Goal: Information Seeking & Learning: Learn about a topic

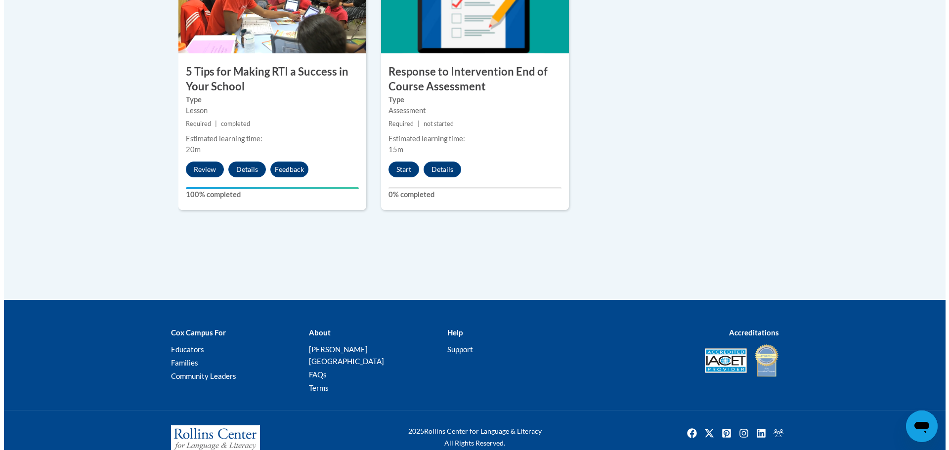
scroll to position [652, 0]
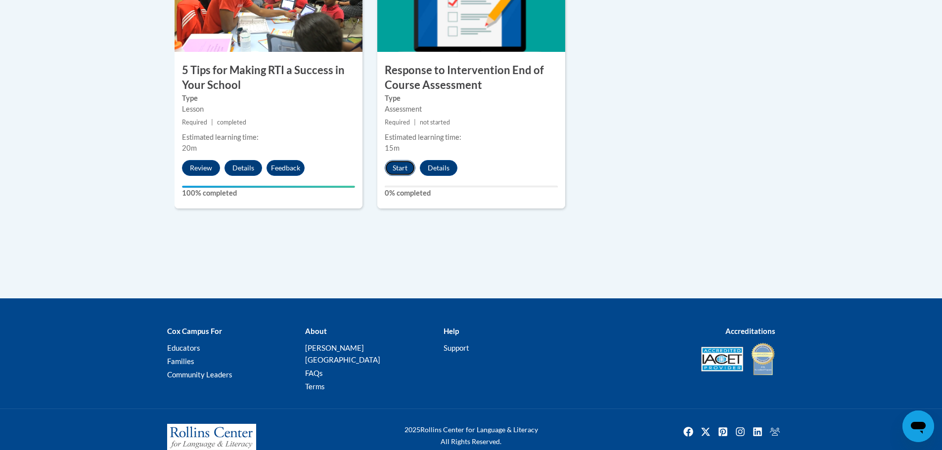
click at [402, 167] on button "Start" at bounding box center [400, 168] width 31 height 16
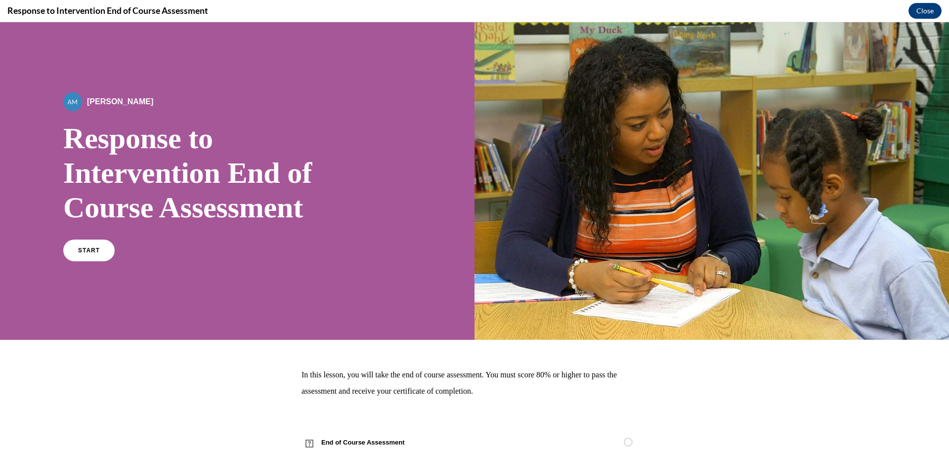
scroll to position [33, 0]
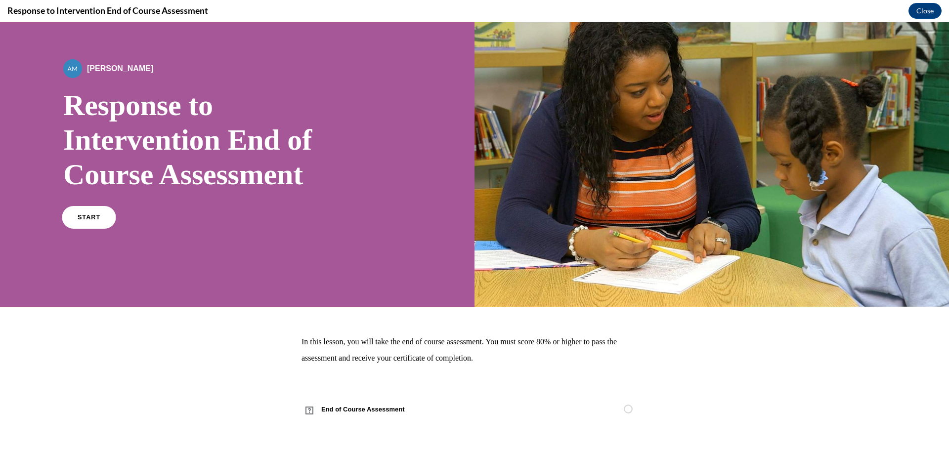
click at [102, 217] on link "START" at bounding box center [89, 217] width 54 height 23
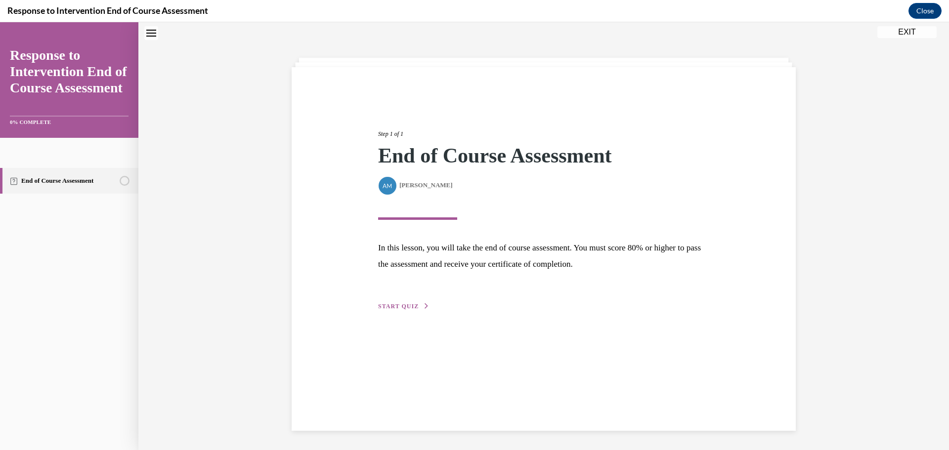
scroll to position [31, 0]
click at [387, 303] on span "START QUIZ" at bounding box center [398, 305] width 41 height 7
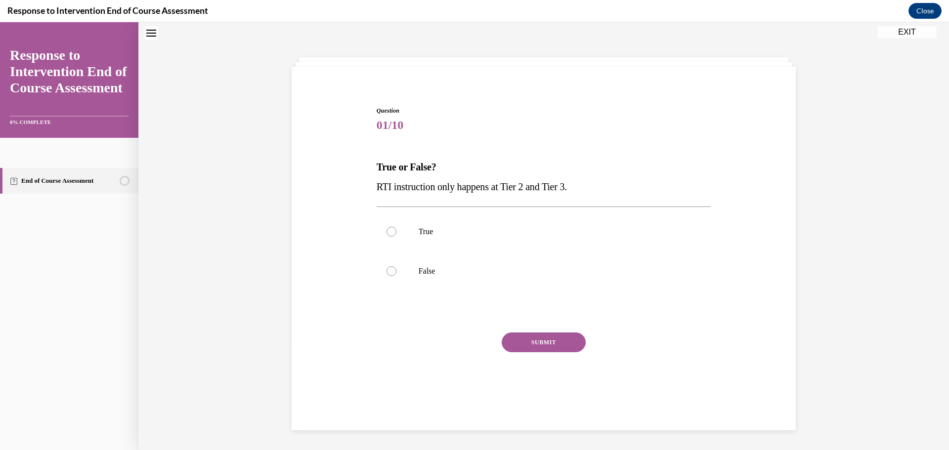
click at [387, 306] on div at bounding box center [544, 312] width 335 height 12
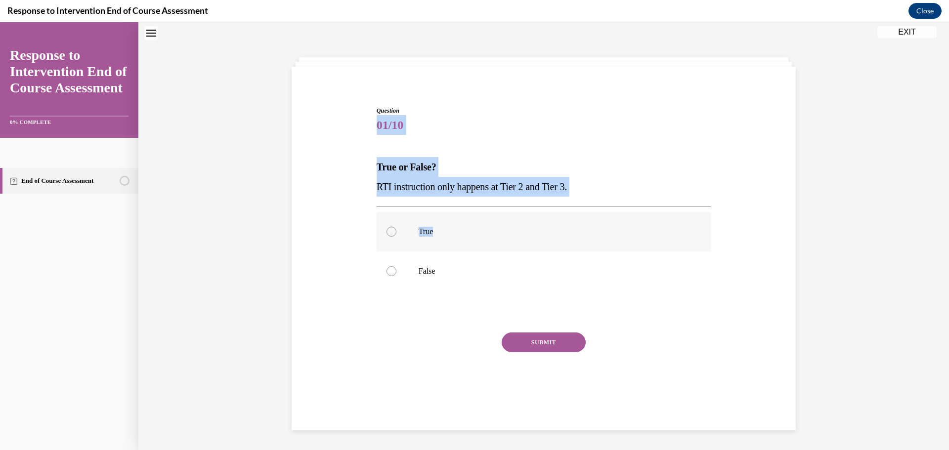
drag, startPoint x: 374, startPoint y: 116, endPoint x: 482, endPoint y: 227, distance: 155.9
click at [482, 227] on div "Question 01/10 True or False? RTI instruction only happens at Tier 2 and Tier 3…" at bounding box center [544, 259] width 335 height 307
copy div "01/10 True or False? RTI instruction only happens at Tier 2 and Tier 3. True"
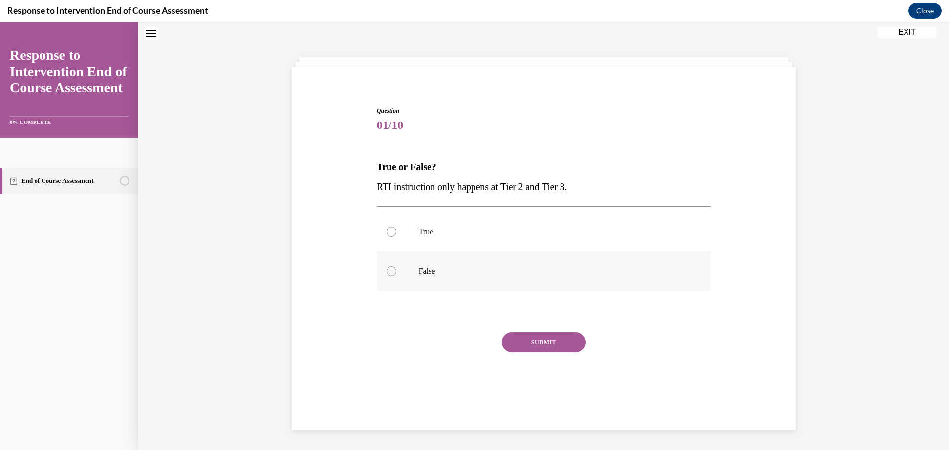
click at [390, 277] on label "False" at bounding box center [544, 272] width 335 height 40
click at [390, 276] on input "False" at bounding box center [392, 271] width 10 height 10
radio input "true"
click at [543, 342] on button "SUBMIT" at bounding box center [544, 343] width 84 height 20
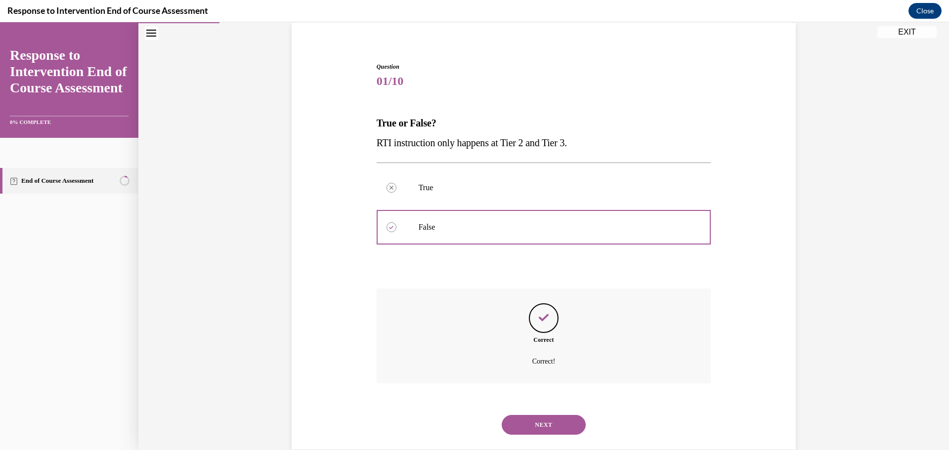
scroll to position [94, 0]
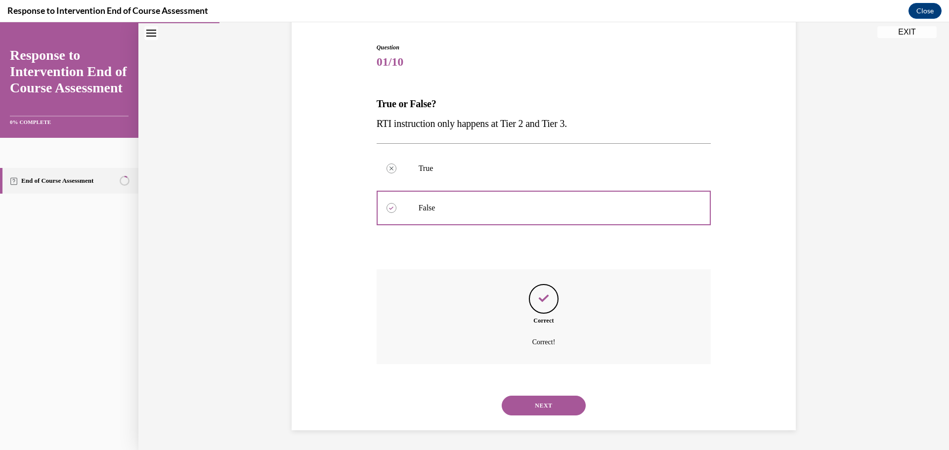
click at [545, 405] on button "NEXT" at bounding box center [544, 406] width 84 height 20
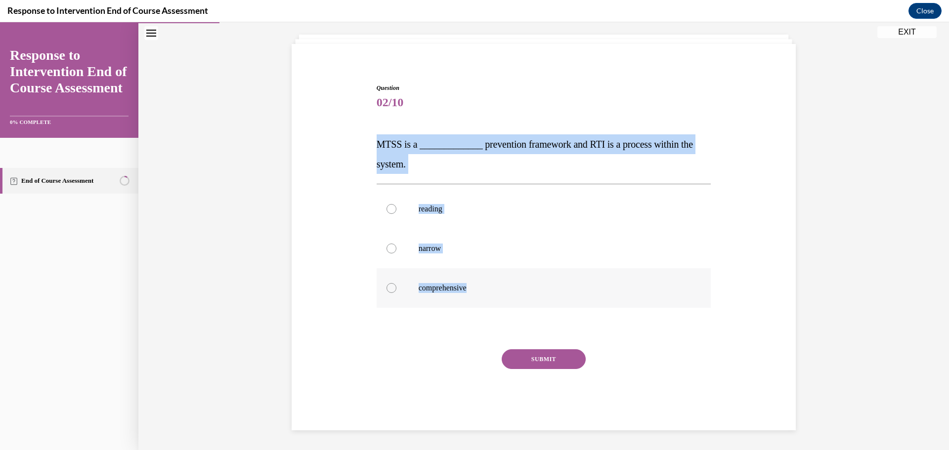
drag, startPoint x: 382, startPoint y: 136, endPoint x: 472, endPoint y: 293, distance: 180.2
click at [472, 293] on div "Question 02/10 MTSS is a _____________ prevention framework and RTI is a proces…" at bounding box center [543, 242] width 509 height 377
copy div "MTSS is a _____________ prevention framework and RTI is a process within the sy…"
click at [440, 289] on p "comprehensive" at bounding box center [553, 288] width 268 height 10
click at [396, 289] on input "comprehensive" at bounding box center [392, 288] width 10 height 10
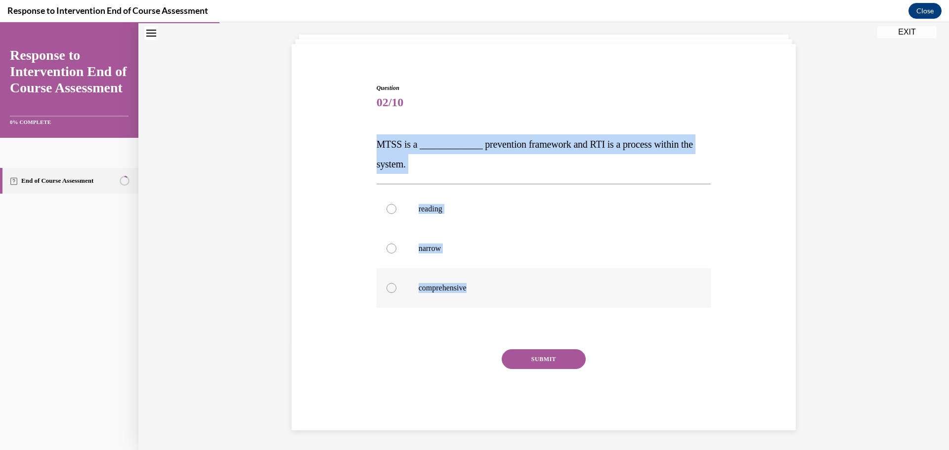
radio input "true"
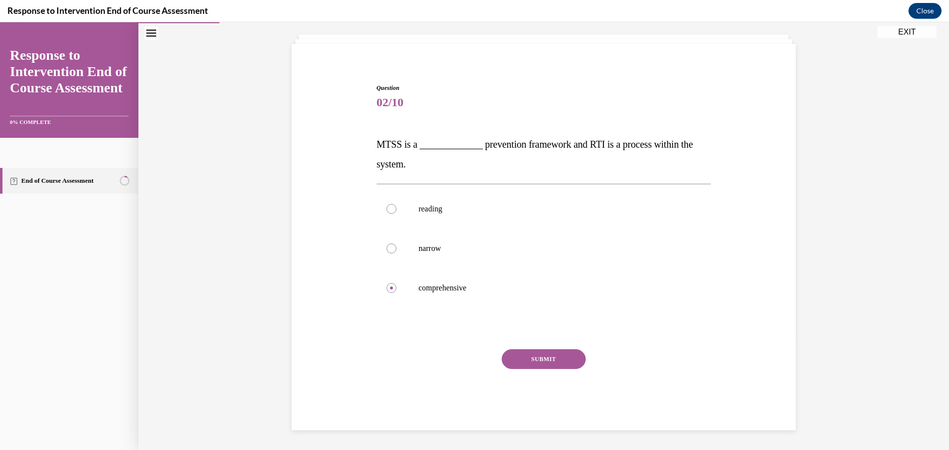
click at [540, 355] on button "SUBMIT" at bounding box center [544, 359] width 84 height 20
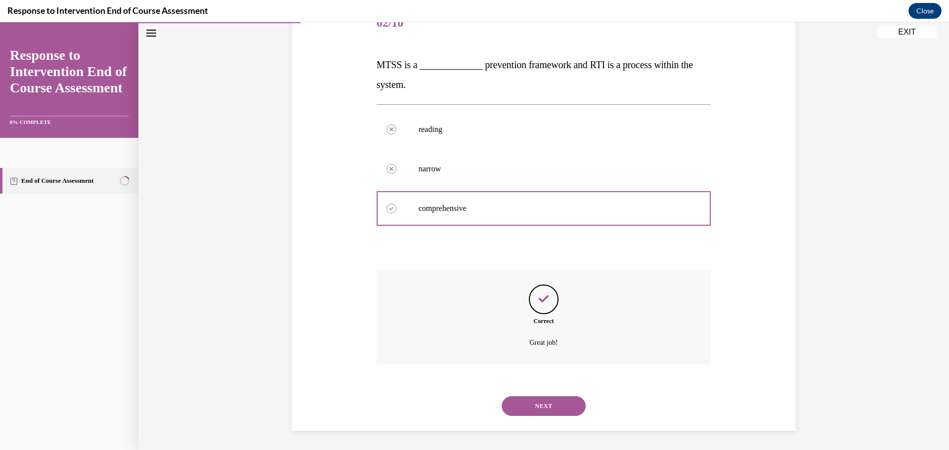
scroll to position [134, 0]
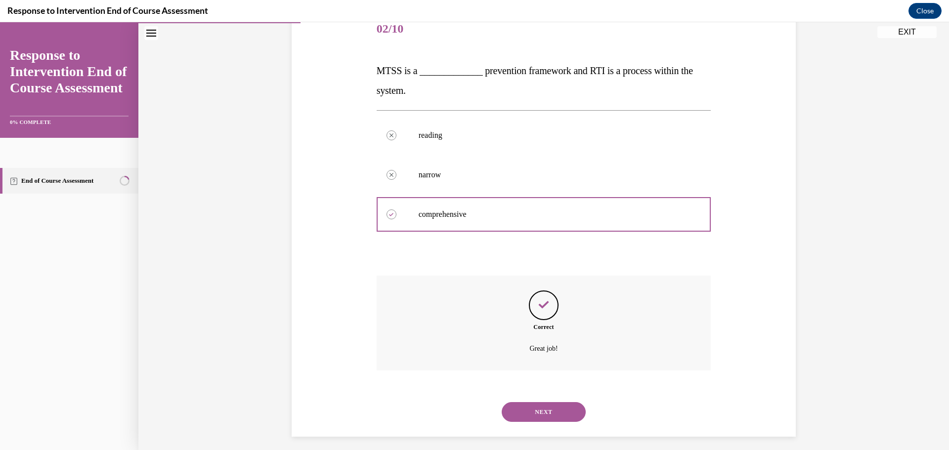
click at [510, 403] on button "NEXT" at bounding box center [544, 412] width 84 height 20
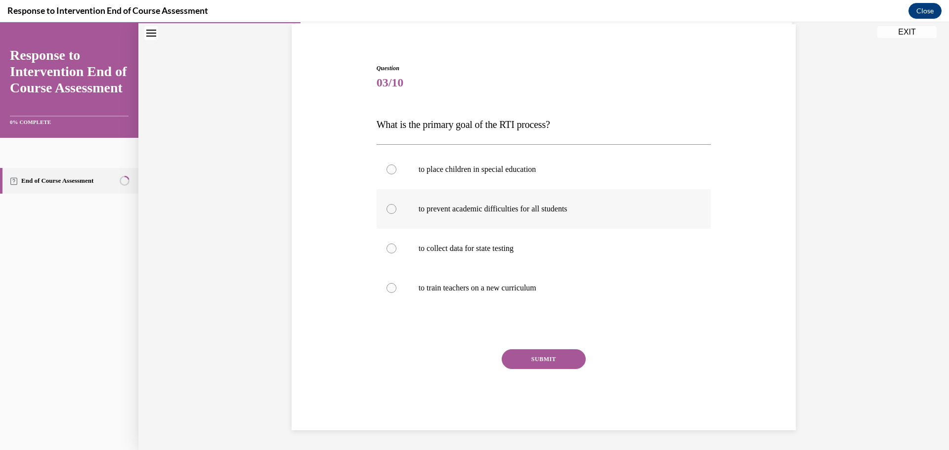
click at [538, 200] on label "to prevent academic difficulties for all students" at bounding box center [544, 209] width 335 height 40
click at [396, 204] on input "to prevent academic difficulties for all students" at bounding box center [392, 209] width 10 height 10
radio input "true"
click at [520, 352] on button "SUBMIT" at bounding box center [544, 359] width 84 height 20
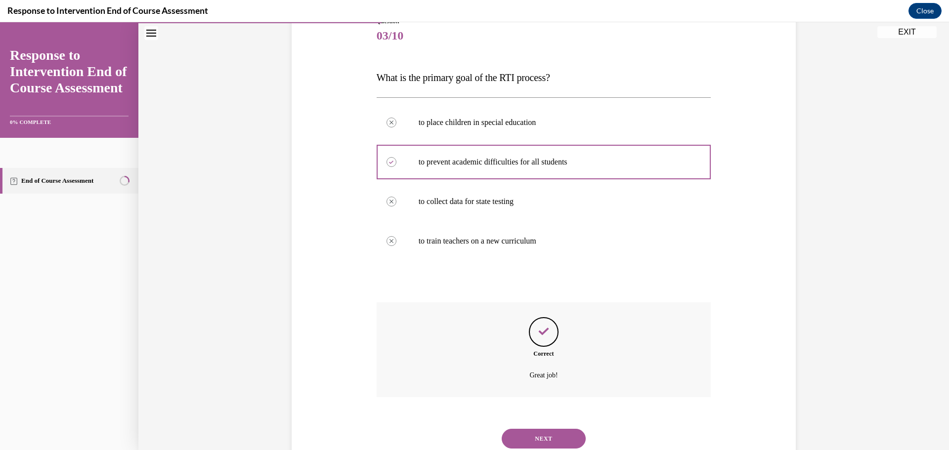
scroll to position [154, 0]
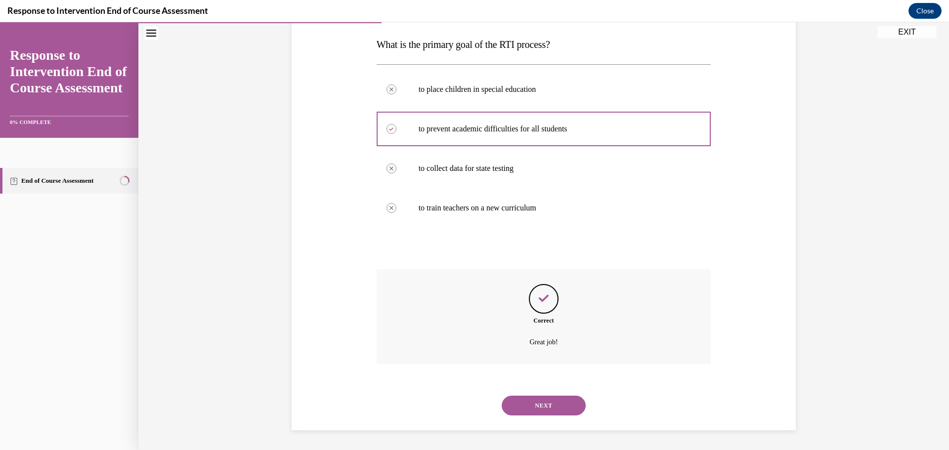
click at [529, 403] on button "NEXT" at bounding box center [544, 406] width 84 height 20
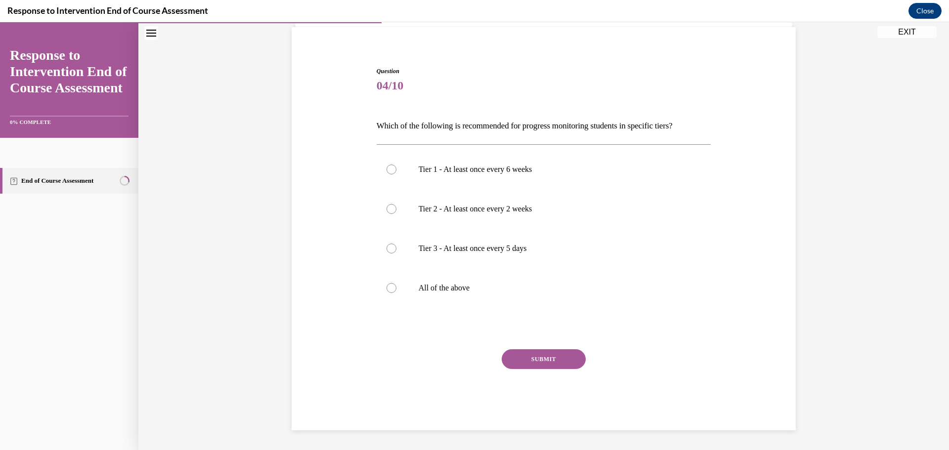
scroll to position [71, 0]
click at [444, 295] on label "All of the above" at bounding box center [544, 288] width 335 height 40
click at [396, 293] on input "All of the above" at bounding box center [392, 288] width 10 height 10
radio input "true"
click at [519, 360] on button "SUBMIT" at bounding box center [544, 359] width 84 height 20
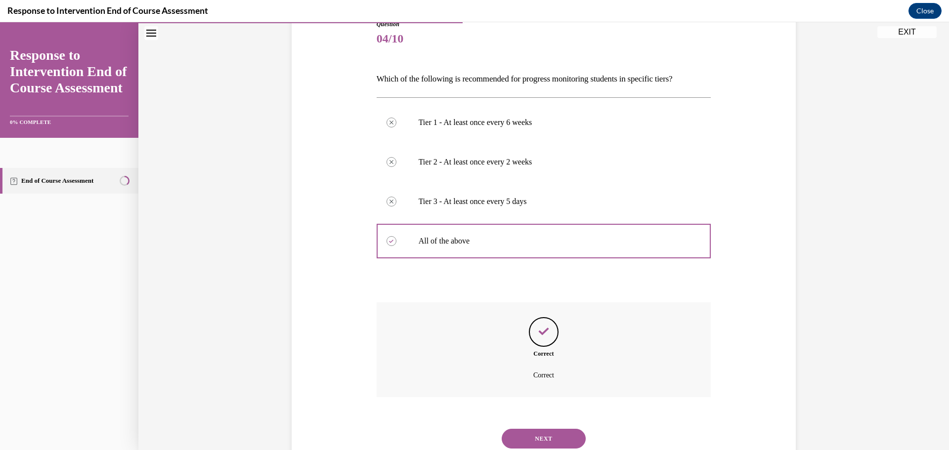
scroll to position [151, 0]
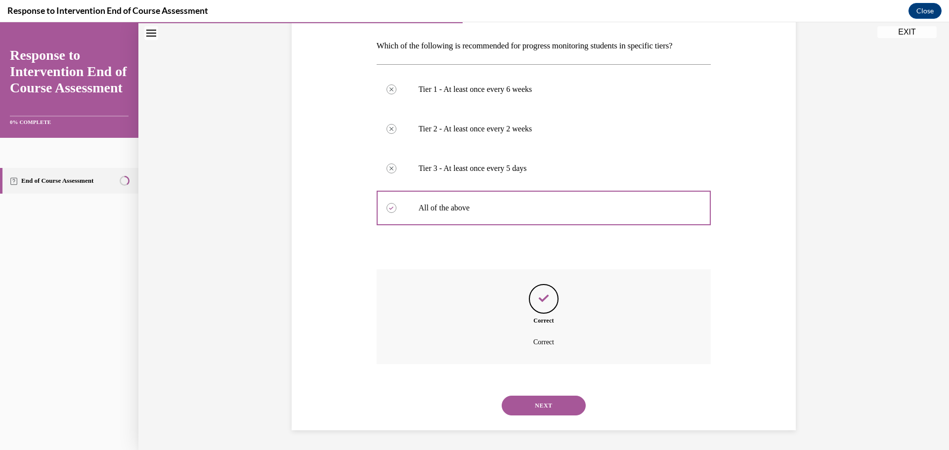
click at [523, 393] on div "NEXT" at bounding box center [544, 406] width 335 height 40
click at [522, 401] on button "NEXT" at bounding box center [544, 406] width 84 height 20
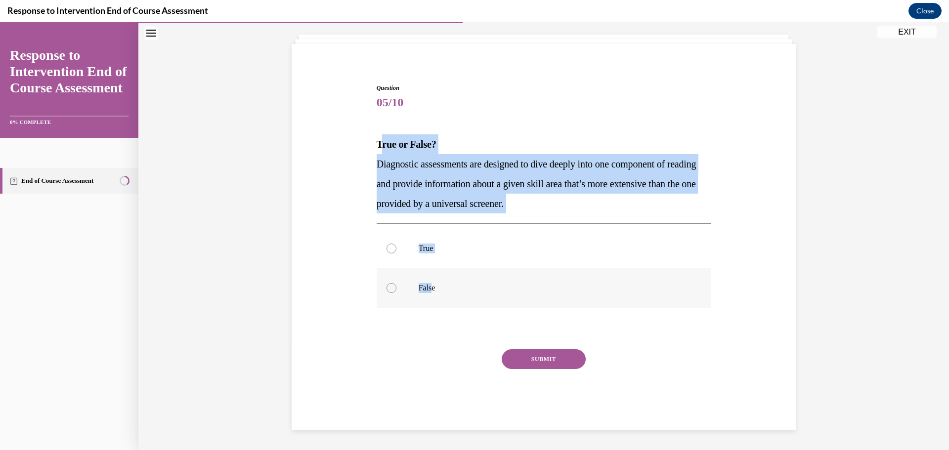
drag, startPoint x: 376, startPoint y: 138, endPoint x: 427, endPoint y: 289, distance: 159.7
click at [427, 289] on div "Question 05/10 True or False? Diagnostic assessments are designed to dive deepl…" at bounding box center [544, 257] width 335 height 347
copy div "rue or False? Diagnostic assessments are designed to dive deeply into one compo…"
click at [404, 240] on label "True" at bounding box center [544, 249] width 335 height 40
click at [396, 244] on input "True" at bounding box center [392, 249] width 10 height 10
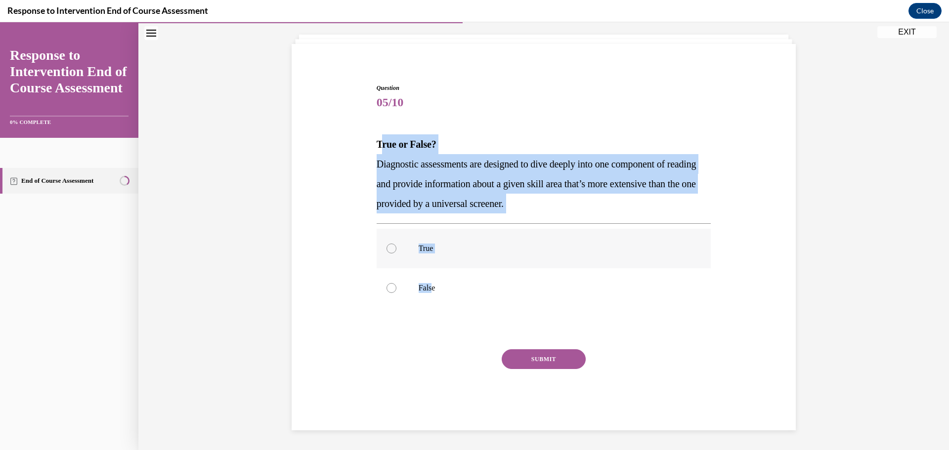
radio input "true"
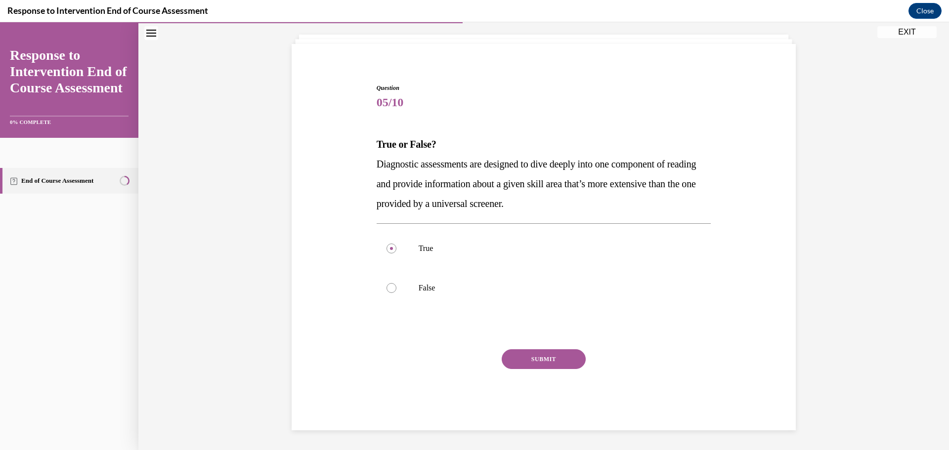
click at [554, 353] on button "SUBMIT" at bounding box center [544, 359] width 84 height 20
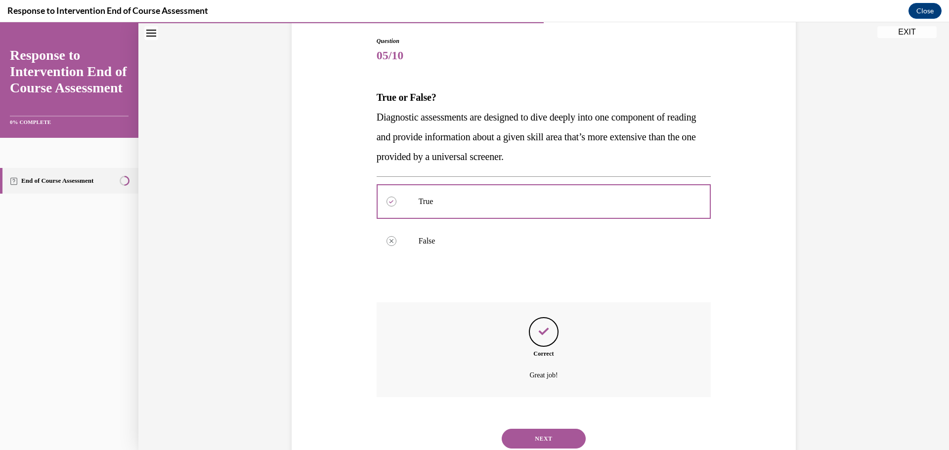
scroll to position [134, 0]
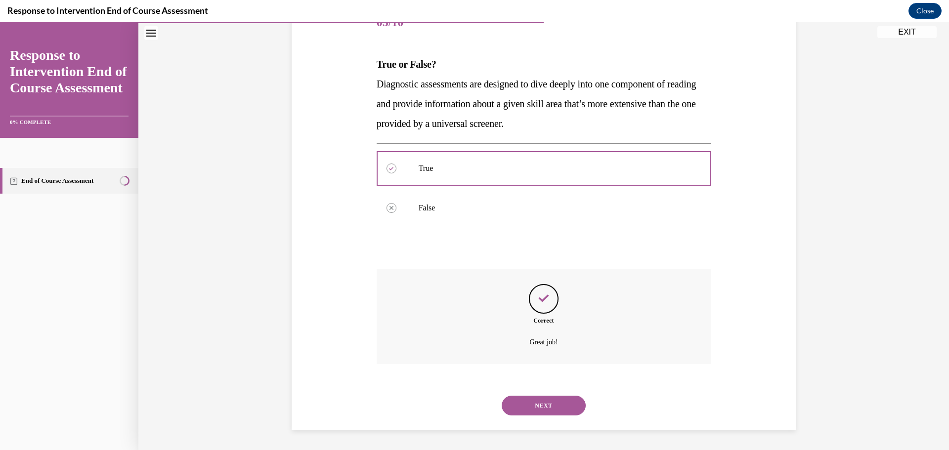
click at [528, 404] on button "NEXT" at bounding box center [544, 406] width 84 height 20
click at [0, 22] on div "SUBMIT NEXT" at bounding box center [0, 22] width 0 height 0
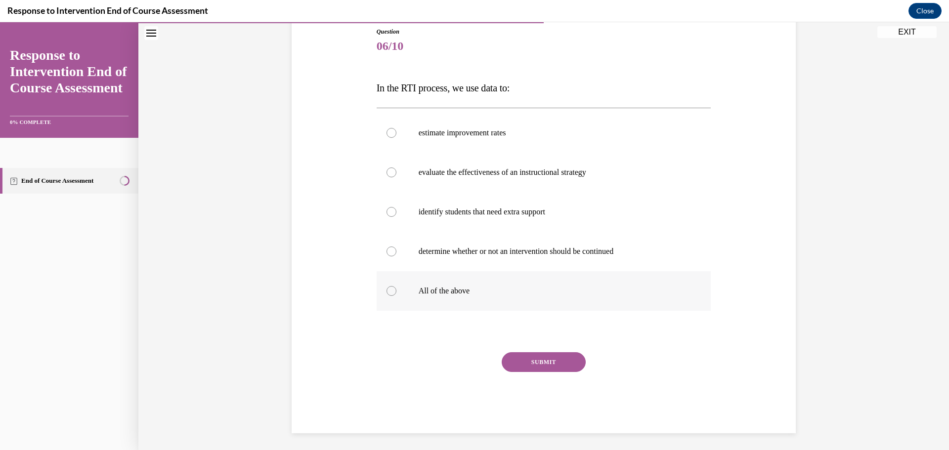
click at [447, 302] on label "All of the above" at bounding box center [544, 291] width 335 height 40
click at [396, 296] on input "All of the above" at bounding box center [392, 291] width 10 height 10
radio input "true"
click at [527, 363] on button "SUBMIT" at bounding box center [544, 362] width 84 height 20
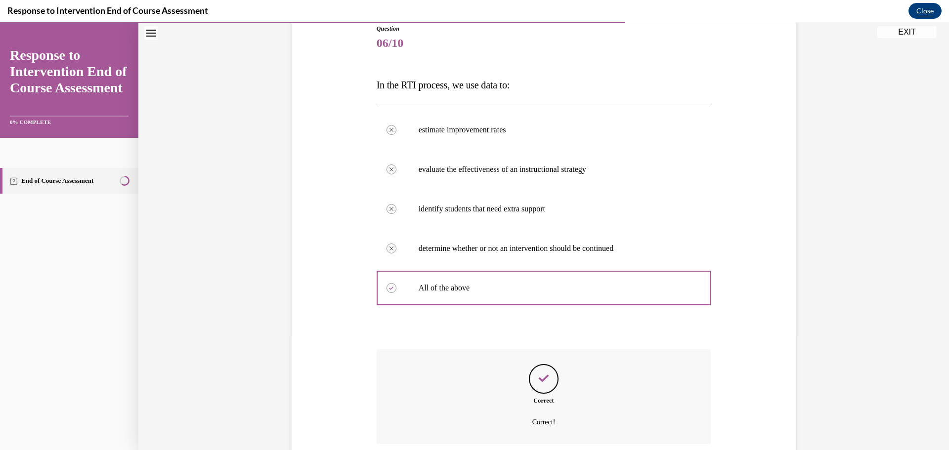
scroll to position [193, 0]
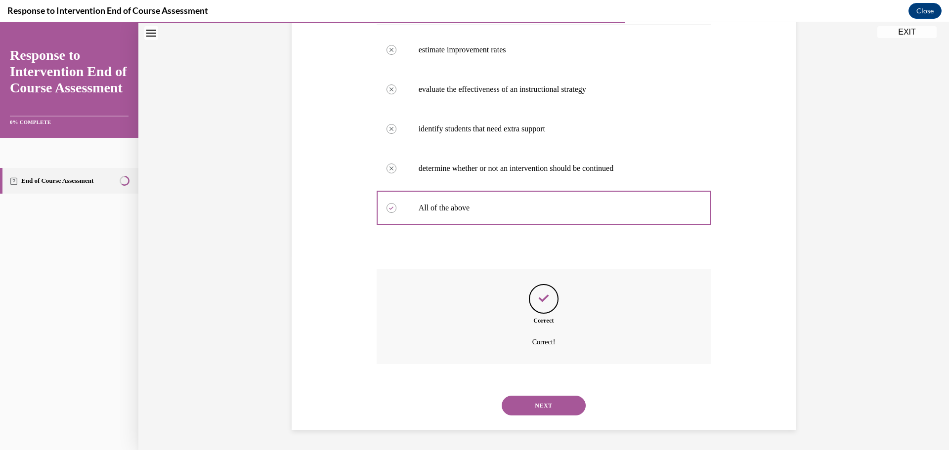
click at [533, 406] on button "NEXT" at bounding box center [544, 406] width 84 height 20
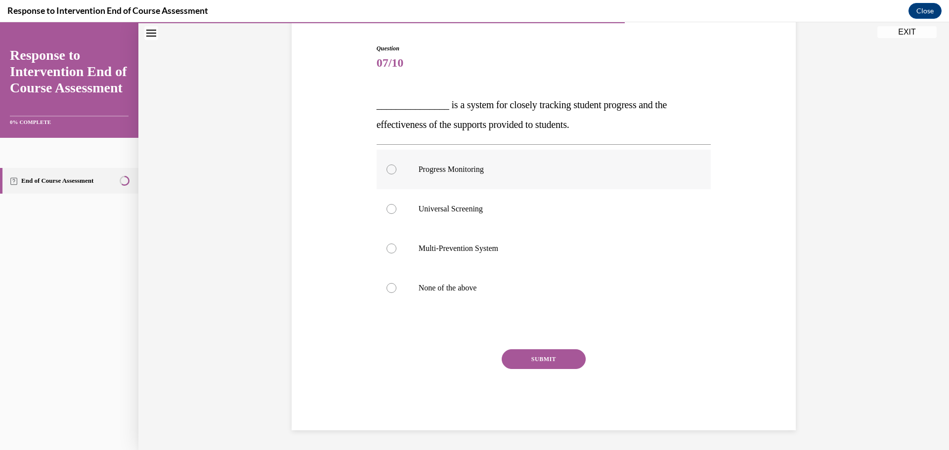
click at [453, 169] on p "Progress Monitoring" at bounding box center [553, 170] width 268 height 10
click at [396, 169] on input "Progress Monitoring" at bounding box center [392, 170] width 10 height 10
radio input "true"
click at [551, 349] on button "SUBMIT" at bounding box center [544, 359] width 84 height 20
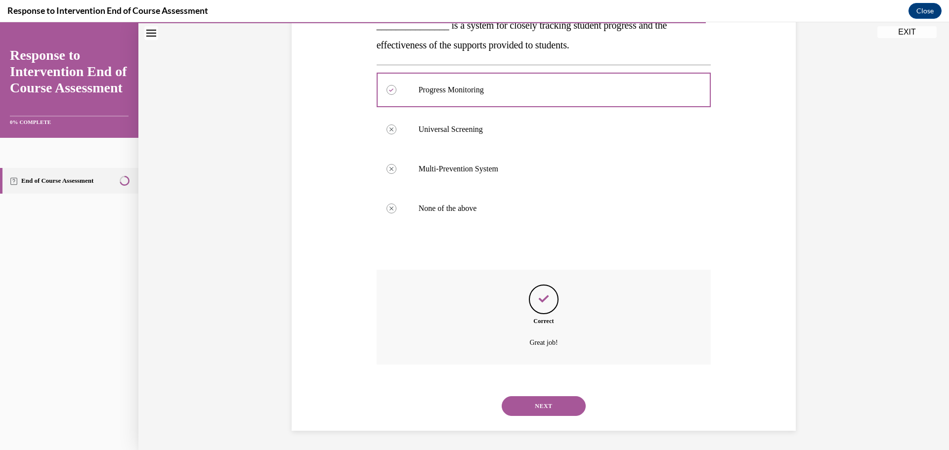
scroll to position [173, 0]
click at [554, 398] on button "NEXT" at bounding box center [544, 406] width 84 height 20
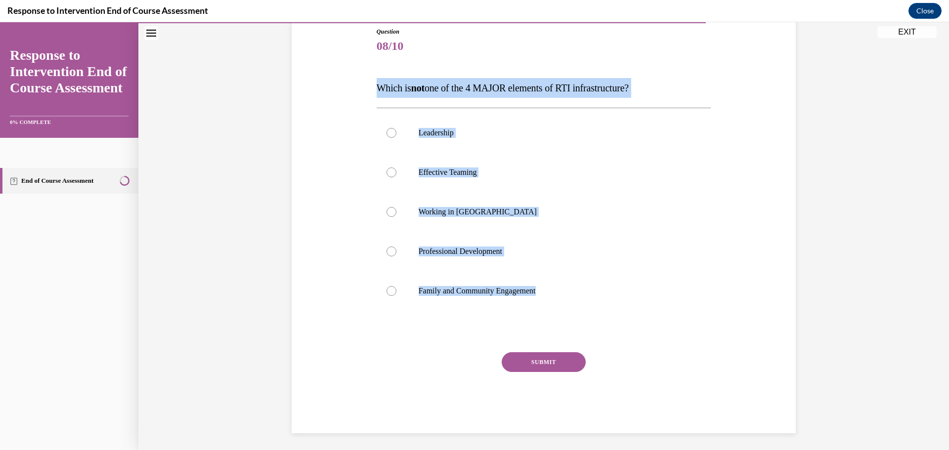
drag, startPoint x: 371, startPoint y: 86, endPoint x: 550, endPoint y: 333, distance: 304.8
click at [550, 333] on div "Question 08/10 Which is not one of the 4 MAJOR elements of RTI infrastructure? …" at bounding box center [544, 222] width 340 height 421
copy div "Which is not one of the 4 MAJOR elements of RTI infrastructure? Leadership Effe…"
click at [447, 216] on p "Working in Silos" at bounding box center [553, 212] width 268 height 10
click at [396, 216] on input "Working in Silos" at bounding box center [392, 212] width 10 height 10
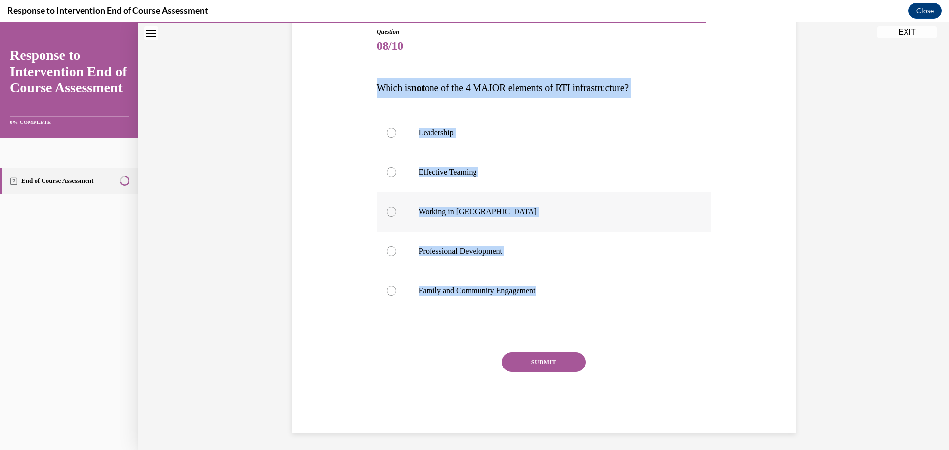
radio input "true"
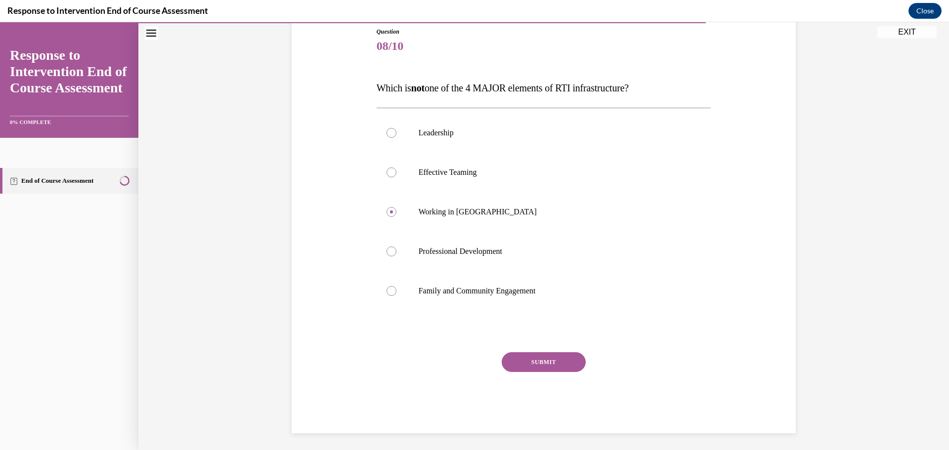
click at [543, 361] on button "SUBMIT" at bounding box center [544, 362] width 84 height 20
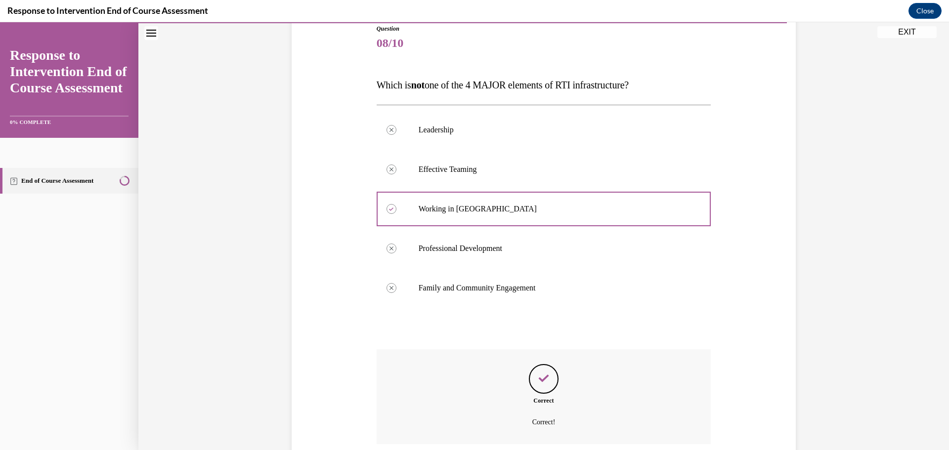
scroll to position [193, 0]
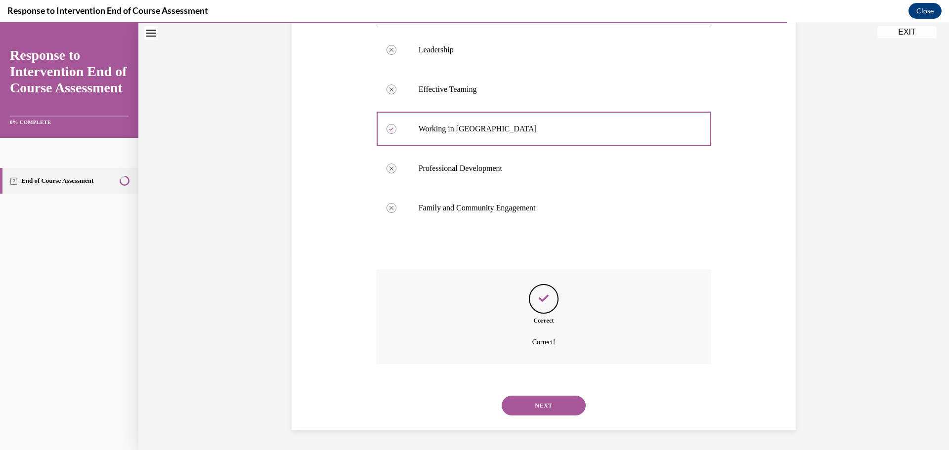
click at [535, 389] on div "NEXT" at bounding box center [544, 406] width 335 height 40
click at [534, 398] on button "NEXT" at bounding box center [544, 406] width 84 height 20
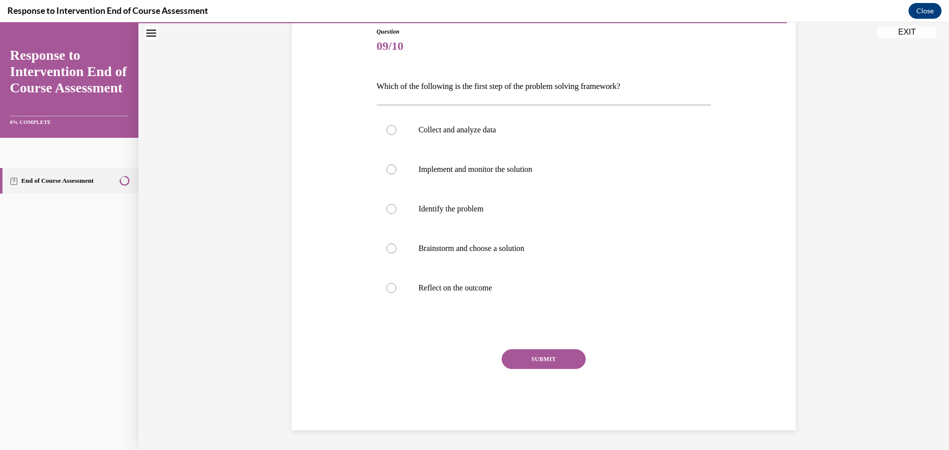
scroll to position [110, 0]
click at [442, 139] on label "Collect and analyze data" at bounding box center [544, 130] width 335 height 40
click at [396, 135] on input "Collect and analyze data" at bounding box center [392, 130] width 10 height 10
radio input "true"
click at [556, 363] on button "SUBMIT" at bounding box center [544, 359] width 84 height 20
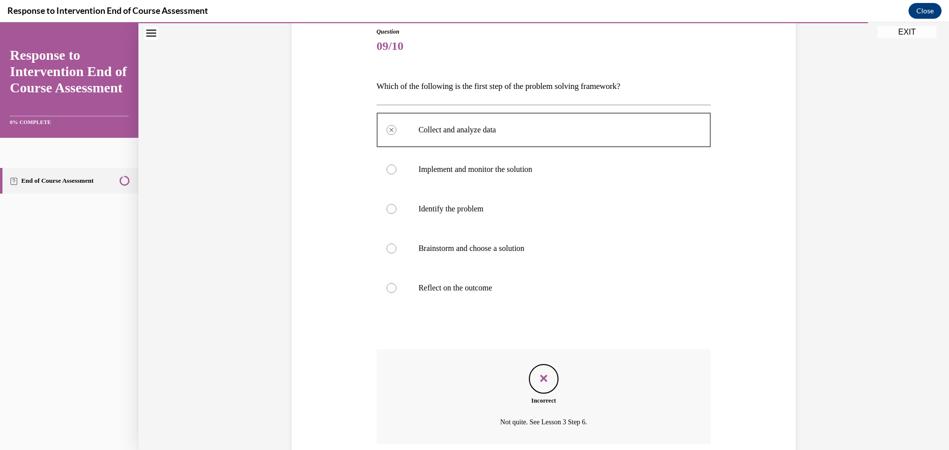
scroll to position [190, 0]
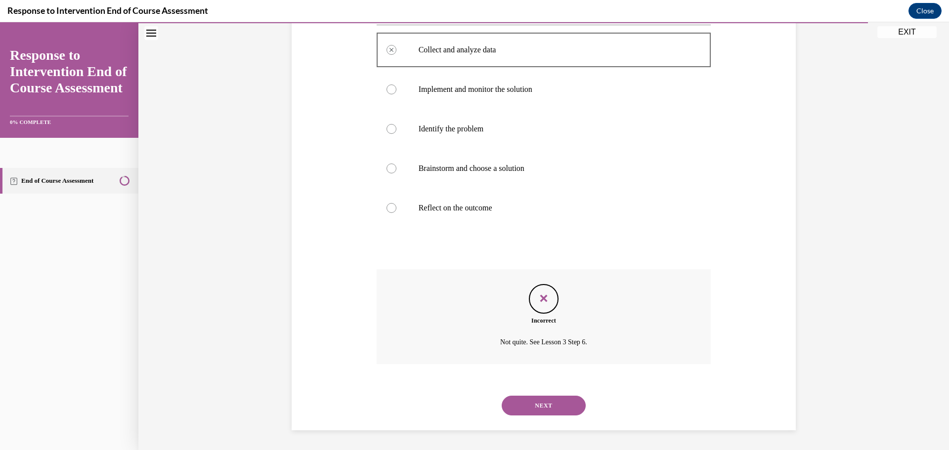
click at [556, 405] on button "NEXT" at bounding box center [544, 406] width 84 height 20
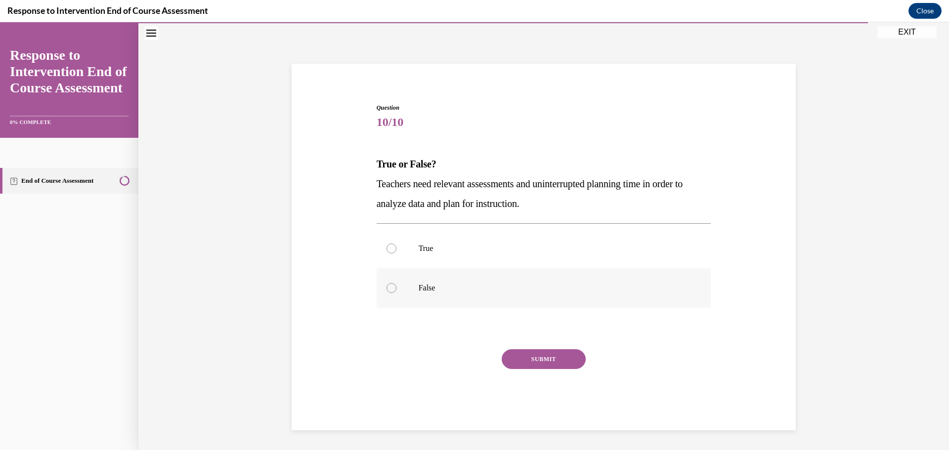
click at [533, 295] on label "False" at bounding box center [544, 288] width 335 height 40
click at [396, 293] on input "False" at bounding box center [392, 288] width 10 height 10
radio input "true"
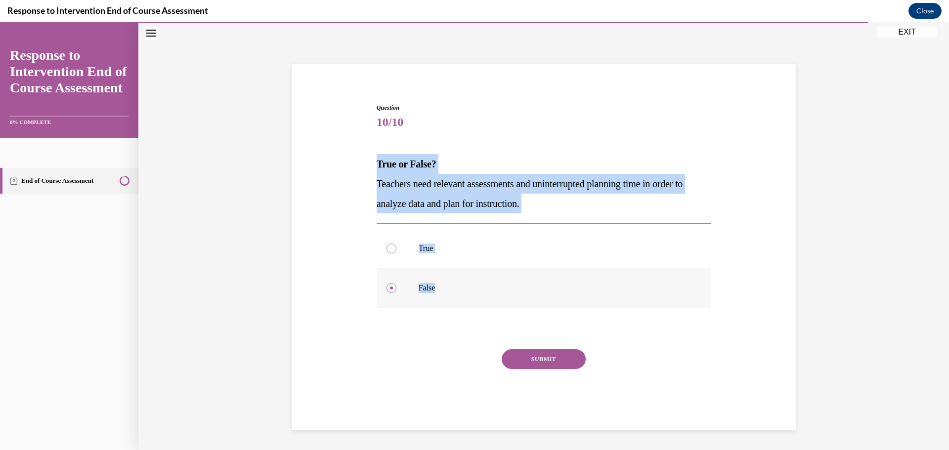
drag, startPoint x: 365, startPoint y: 160, endPoint x: 486, endPoint y: 292, distance: 178.4
click at [486, 292] on div "Question 10/10 True or False? Teachers need relevant assessments and uninterrup…" at bounding box center [543, 252] width 509 height 357
copy div "True or False? Teachers need relevant assessments and uninterrupted planning ti…"
click at [390, 248] on div at bounding box center [392, 249] width 10 height 10
click at [390, 248] on input "True" at bounding box center [392, 249] width 10 height 10
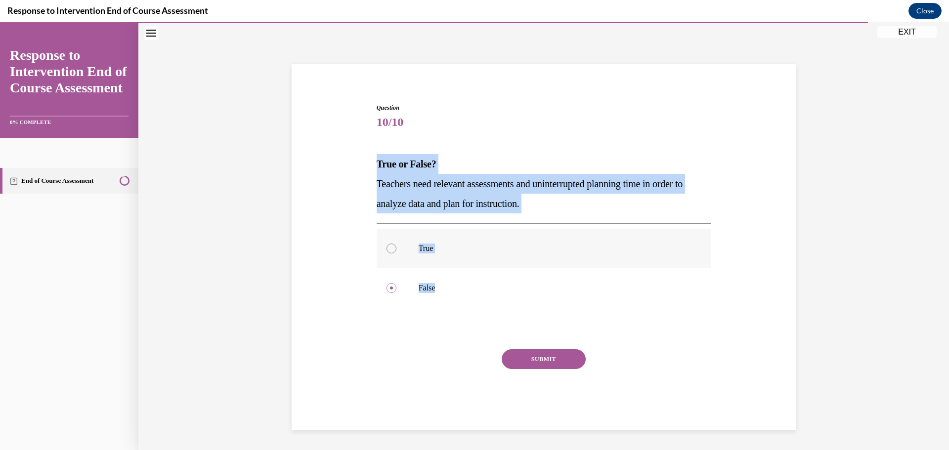
radio input "true"
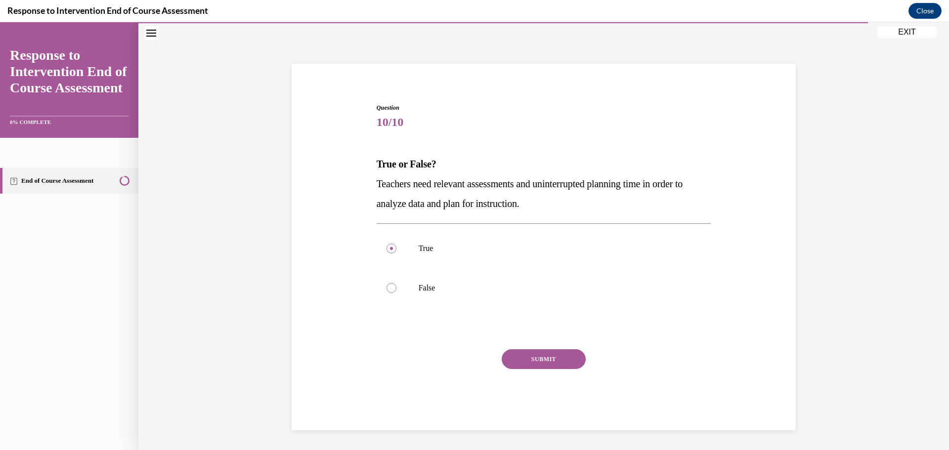
click at [562, 360] on button "SUBMIT" at bounding box center [544, 359] width 84 height 20
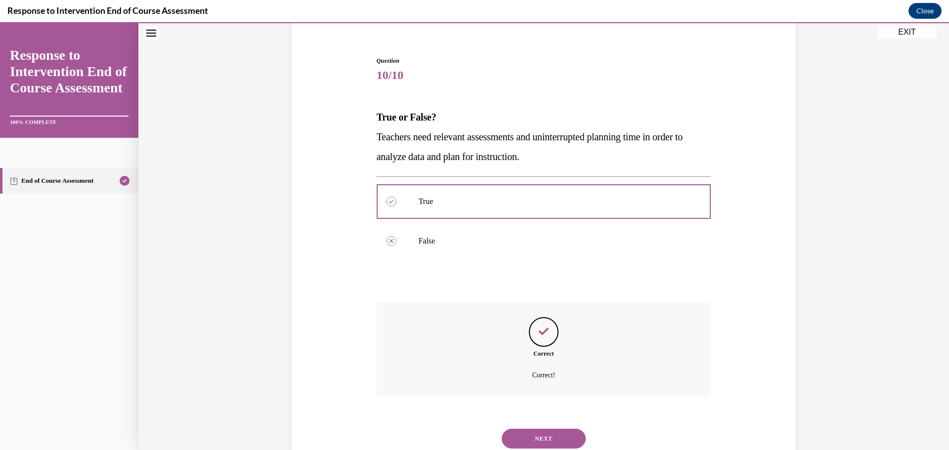
scroll to position [114, 0]
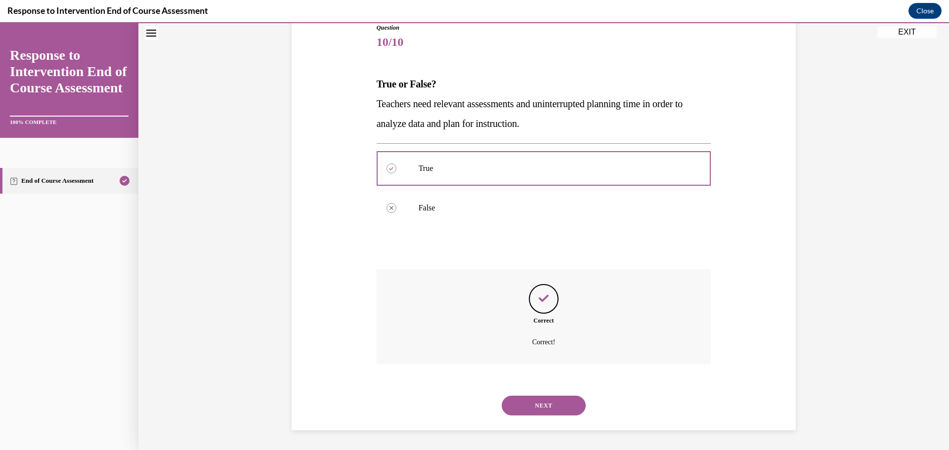
click at [559, 402] on button "NEXT" at bounding box center [544, 406] width 84 height 20
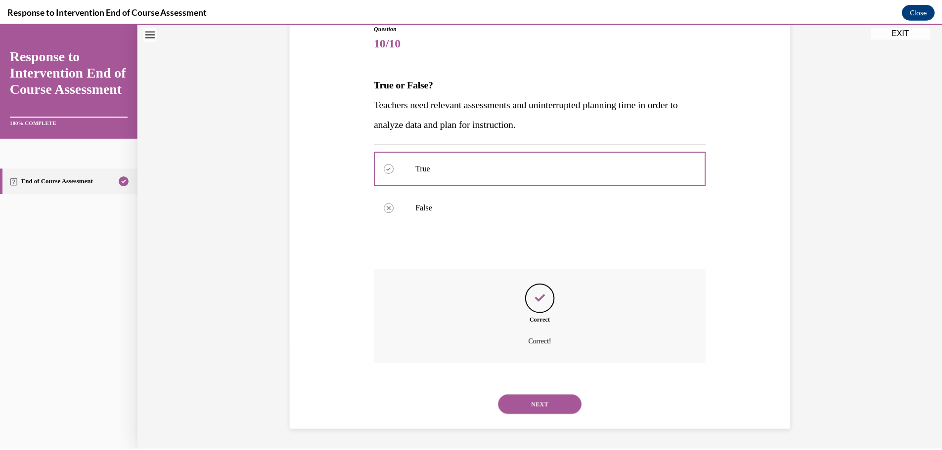
scroll to position [79, 0]
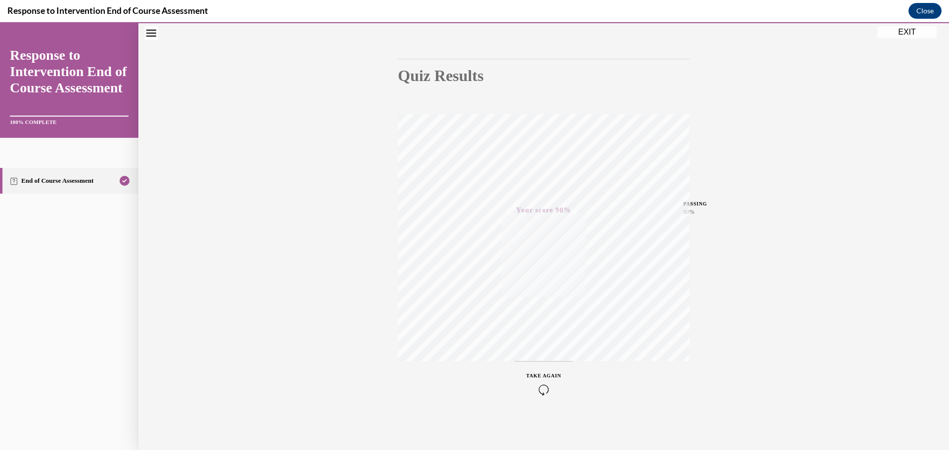
click at [901, 30] on button "EXIT" at bounding box center [906, 32] width 59 height 12
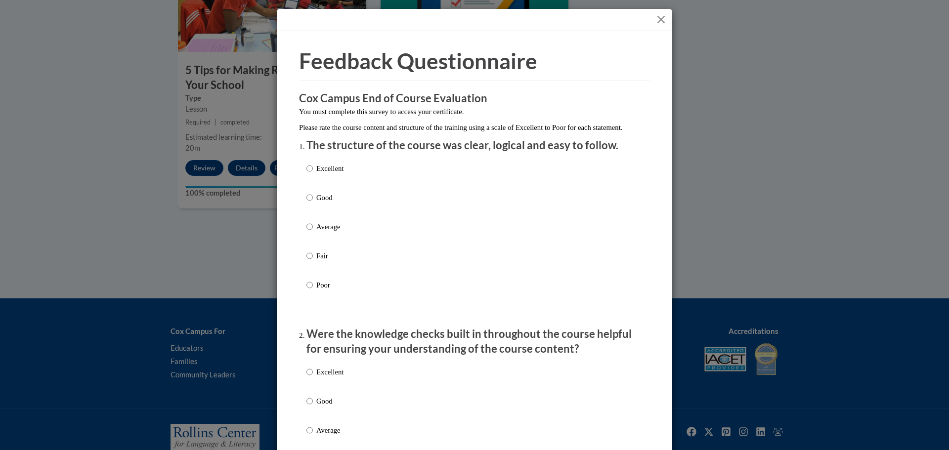
click at [657, 20] on button "Close" at bounding box center [661, 19] width 12 height 12
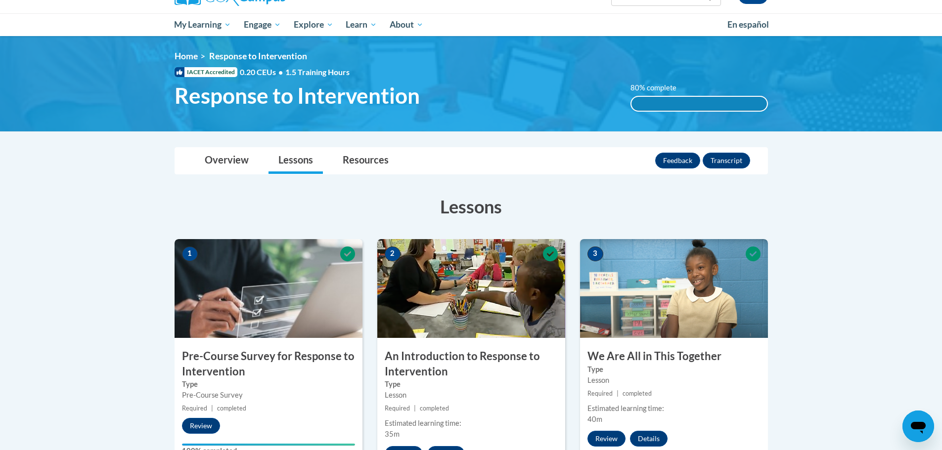
scroll to position [0, 0]
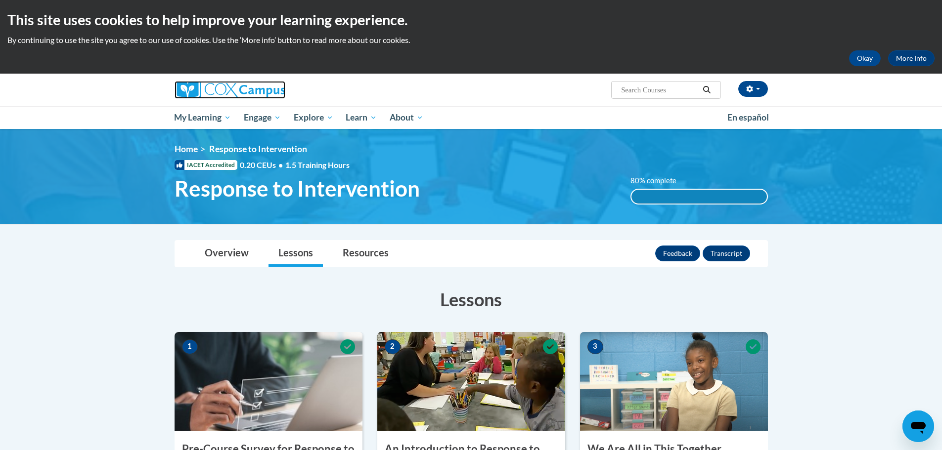
click at [198, 84] on img at bounding box center [229, 90] width 111 height 18
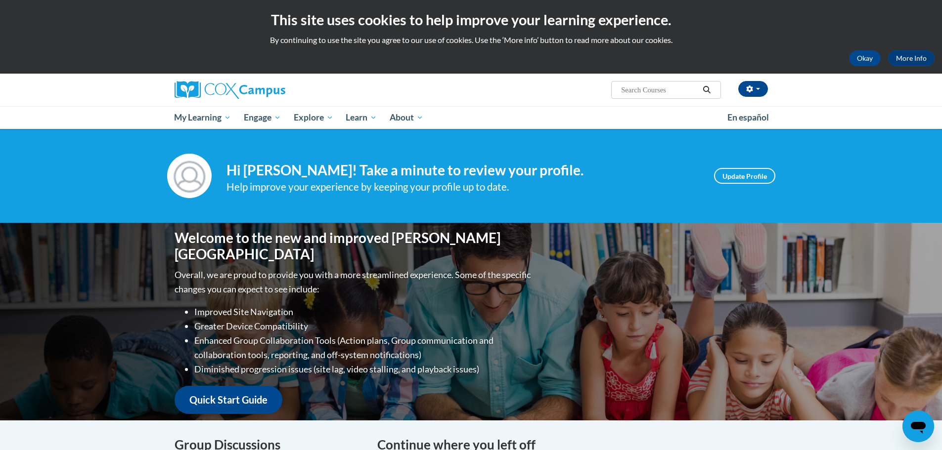
click at [633, 89] on input "Search..." at bounding box center [659, 90] width 79 height 12
type input "TEACHING WRITING TO K3"
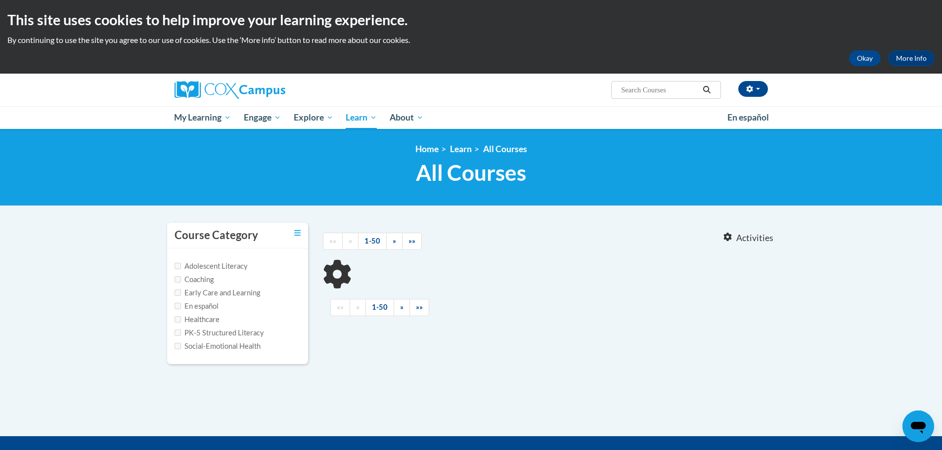
type input "TEACHING WRITING TO K3"
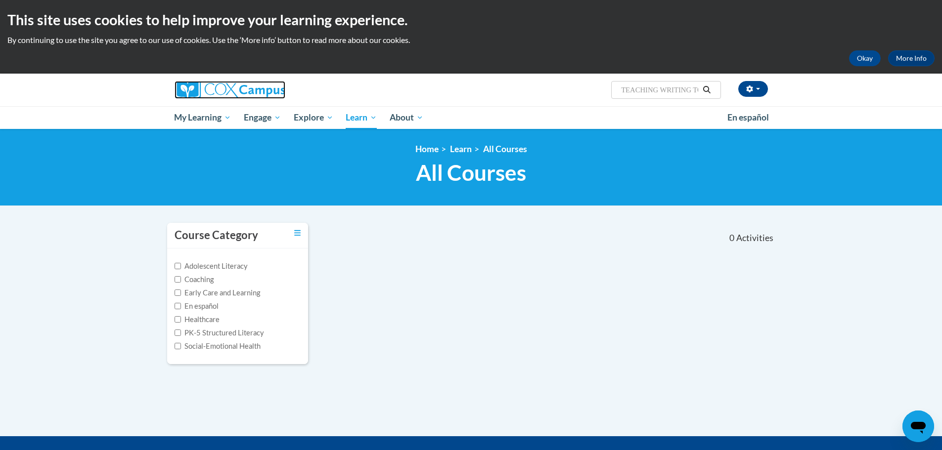
click at [195, 95] on img at bounding box center [229, 90] width 111 height 18
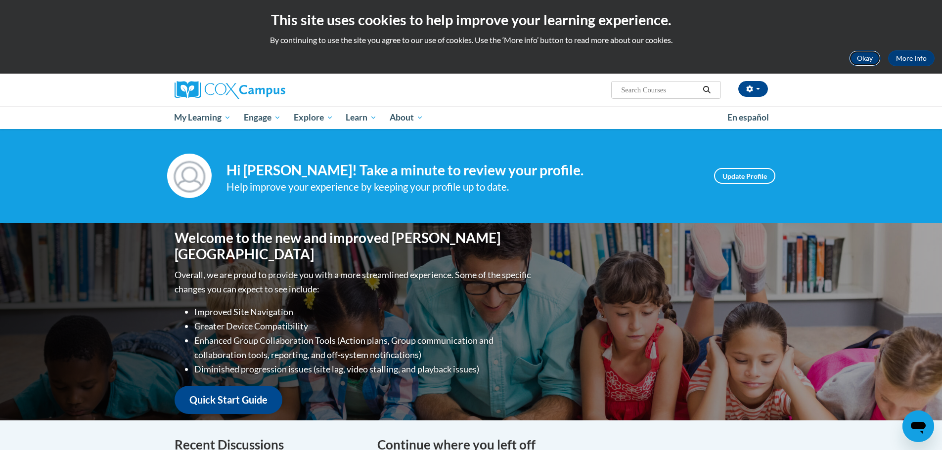
click at [859, 59] on button "Okay" at bounding box center [865, 58] width 32 height 16
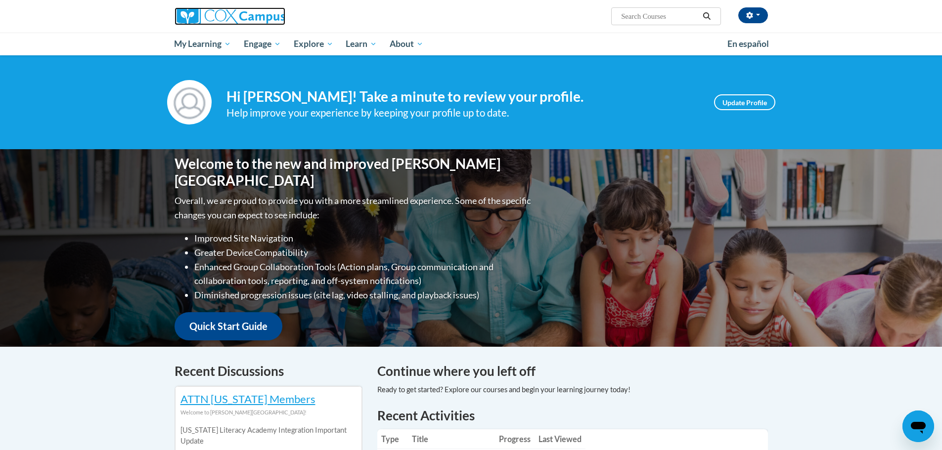
click at [221, 11] on img at bounding box center [229, 16] width 111 height 18
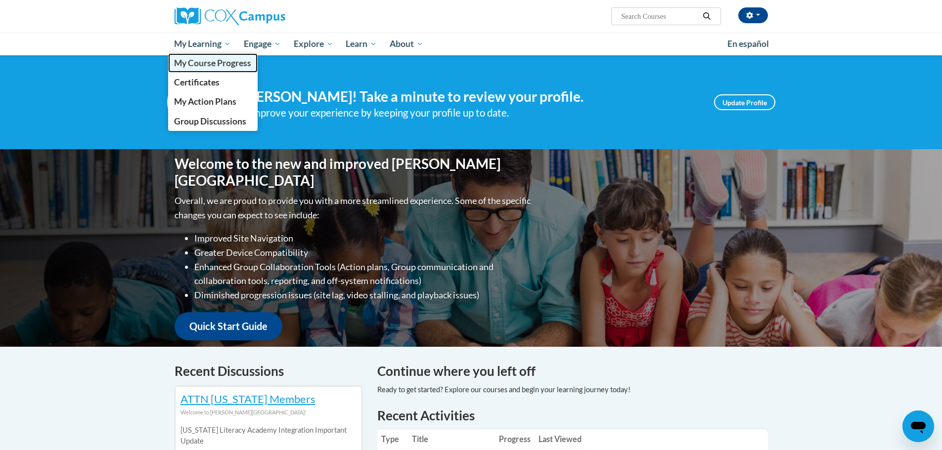
click at [217, 69] on link "My Course Progress" at bounding box center [213, 62] width 90 height 19
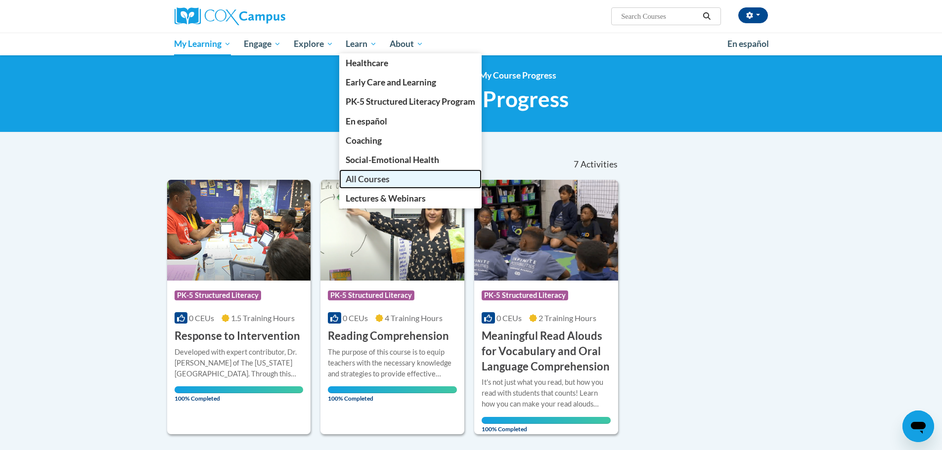
click at [376, 183] on span "All Courses" at bounding box center [367, 179] width 44 height 10
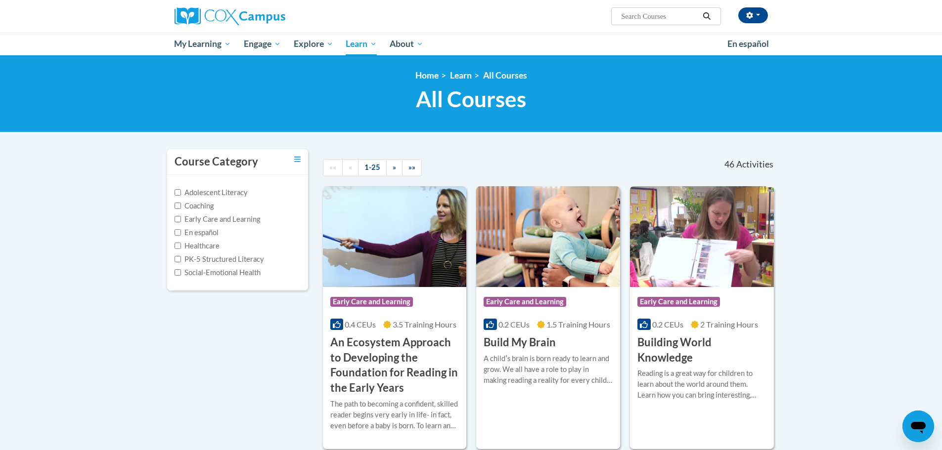
click at [238, 259] on label "PK-5 Structured Literacy" at bounding box center [218, 259] width 89 height 11
click at [181, 259] on input "PK-5 Structured Literacy" at bounding box center [177, 259] width 6 height 6
checkbox input "true"
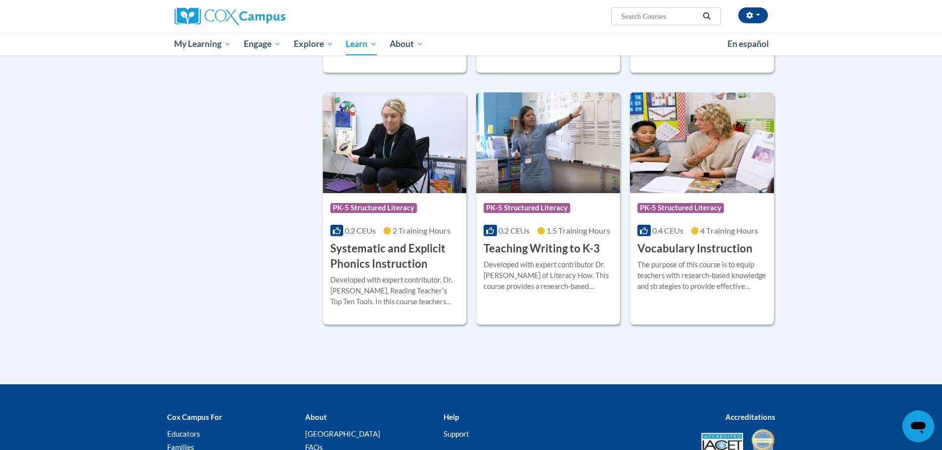
scroll to position [845, 0]
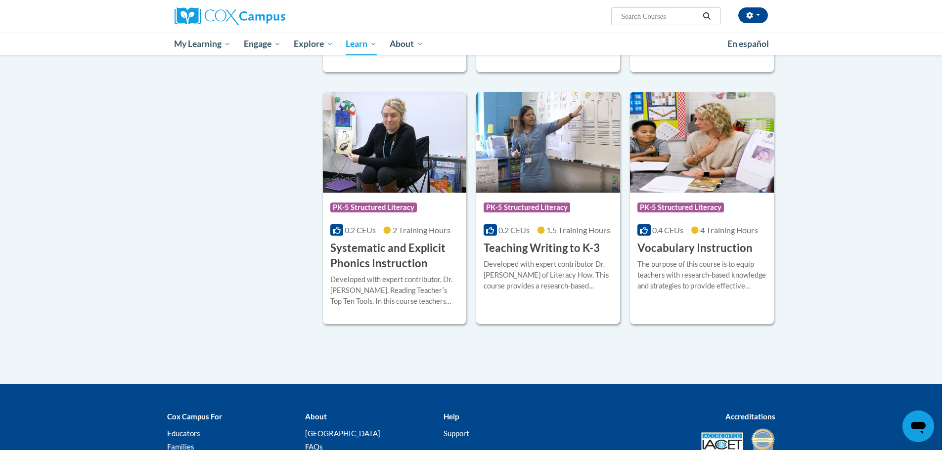
click at [542, 119] on img at bounding box center [548, 142] width 144 height 101
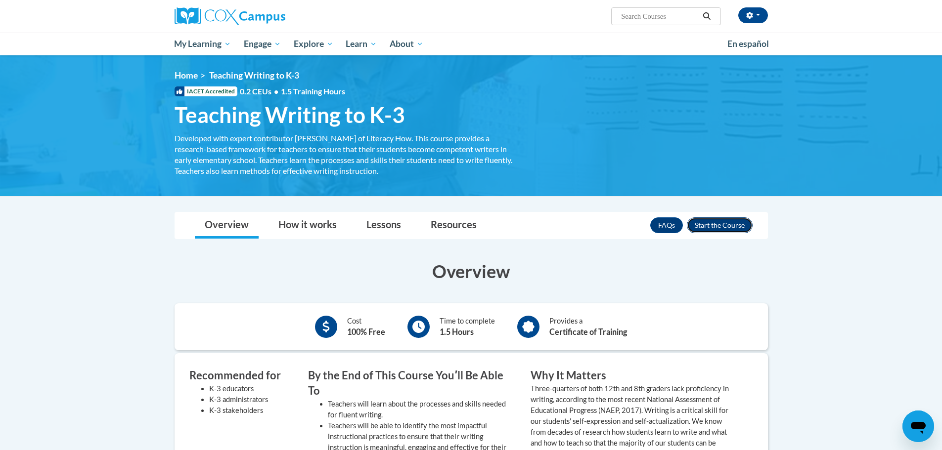
click at [709, 227] on button "Enroll" at bounding box center [720, 225] width 66 height 16
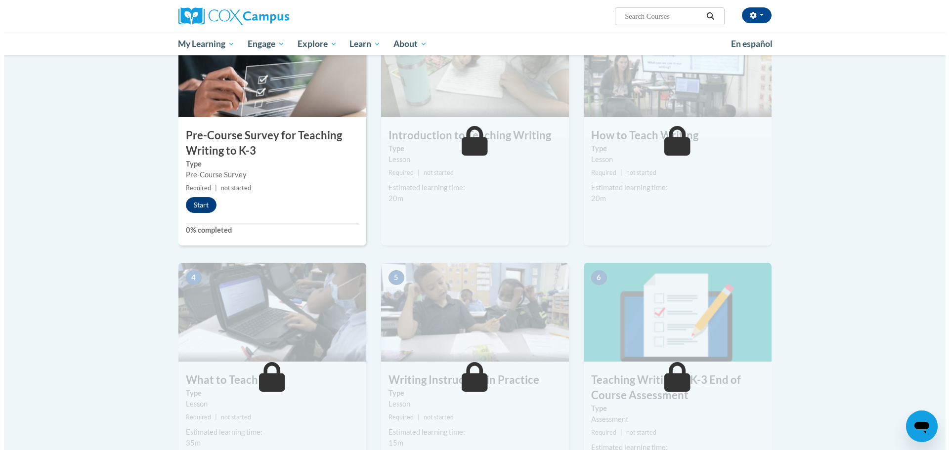
scroll to position [239, 0]
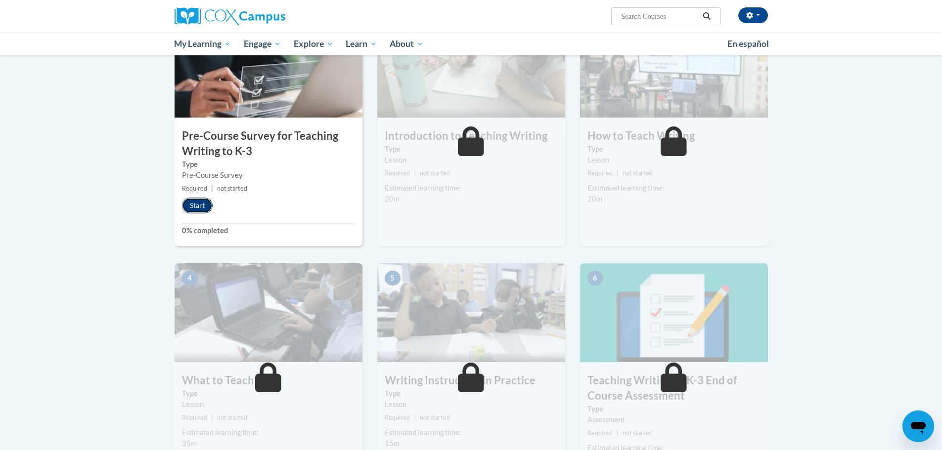
click at [199, 205] on button "Start" at bounding box center [197, 206] width 31 height 16
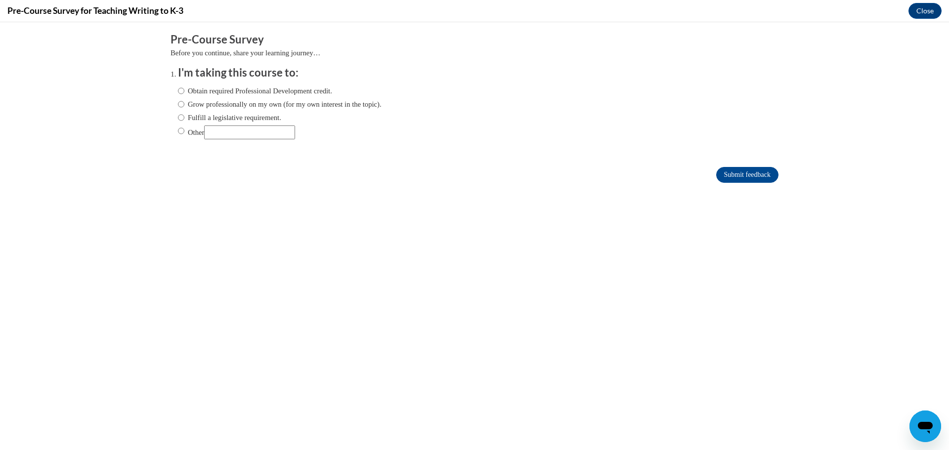
scroll to position [0, 0]
click at [188, 89] on label "Obtain required Professional Development credit." at bounding box center [255, 91] width 154 height 11
click at [184, 89] on input "Obtain required Professional Development credit." at bounding box center [181, 91] width 6 height 11
radio input "true"
click at [716, 168] on input "Submit feedback" at bounding box center [747, 175] width 62 height 16
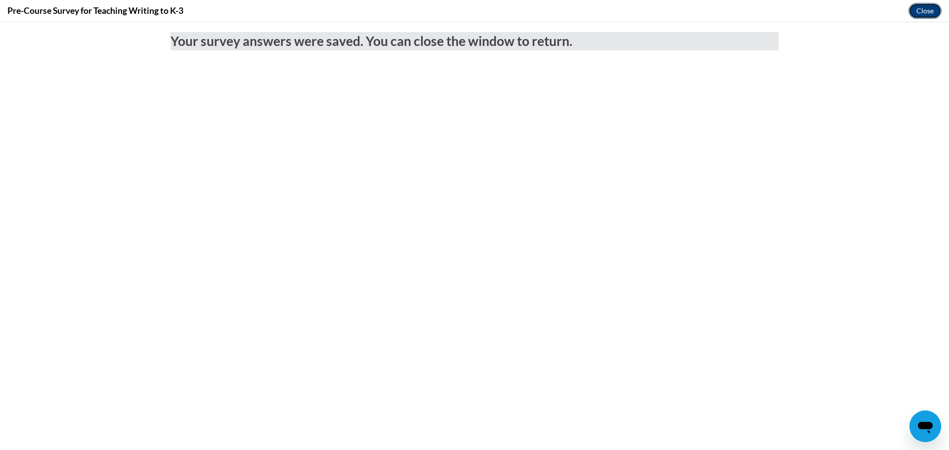
click at [926, 12] on button "Close" at bounding box center [924, 11] width 33 height 16
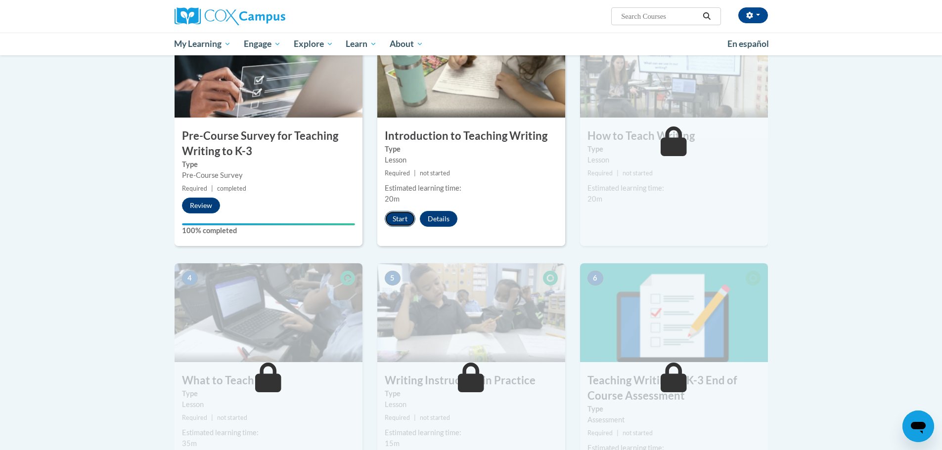
click at [391, 215] on button "Start" at bounding box center [400, 219] width 31 height 16
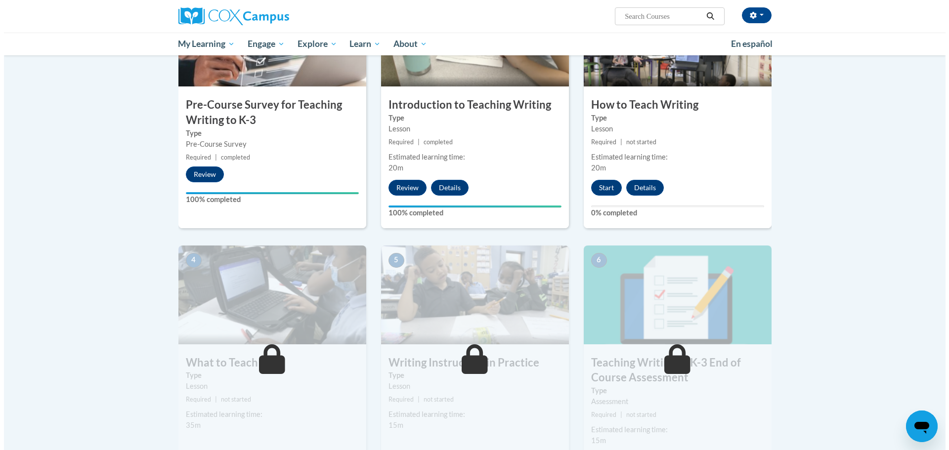
scroll to position [270, 0]
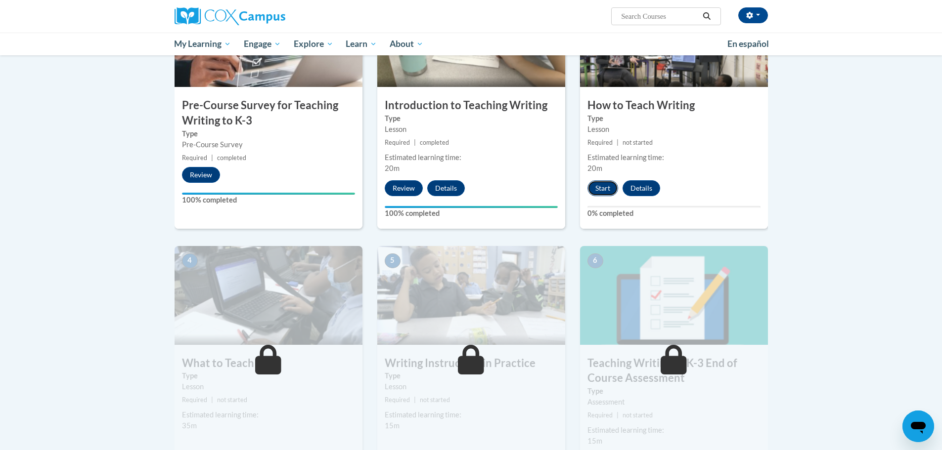
click at [602, 192] on button "Start" at bounding box center [602, 188] width 31 height 16
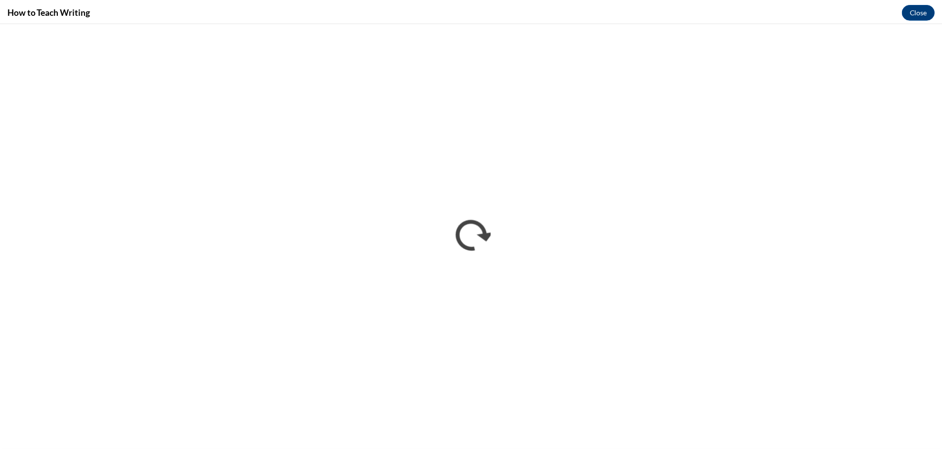
scroll to position [0, 0]
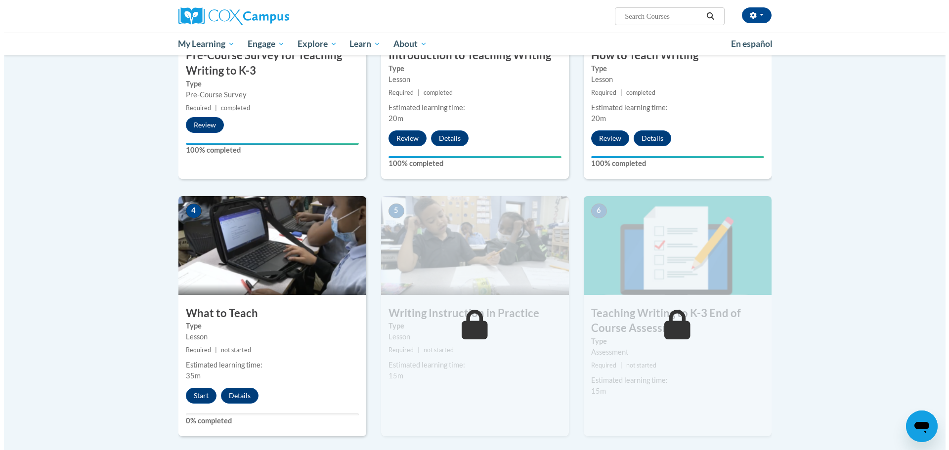
scroll to position [319, 0]
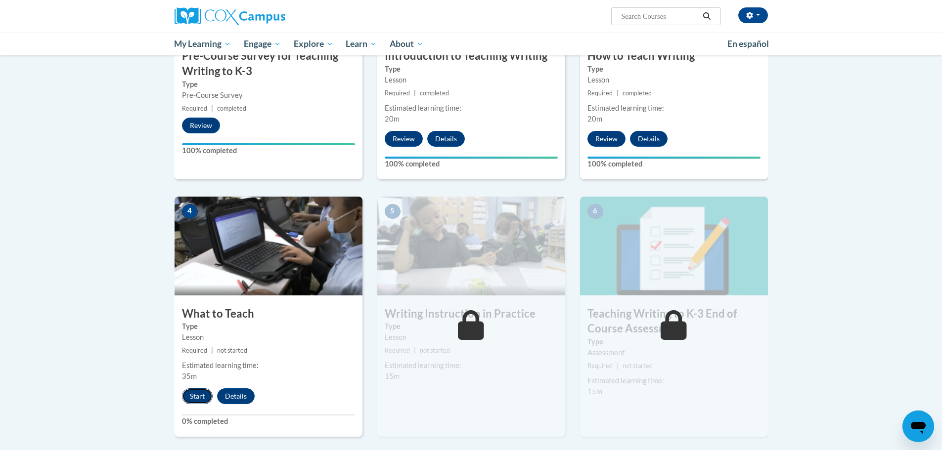
click at [198, 400] on button "Start" at bounding box center [197, 396] width 31 height 16
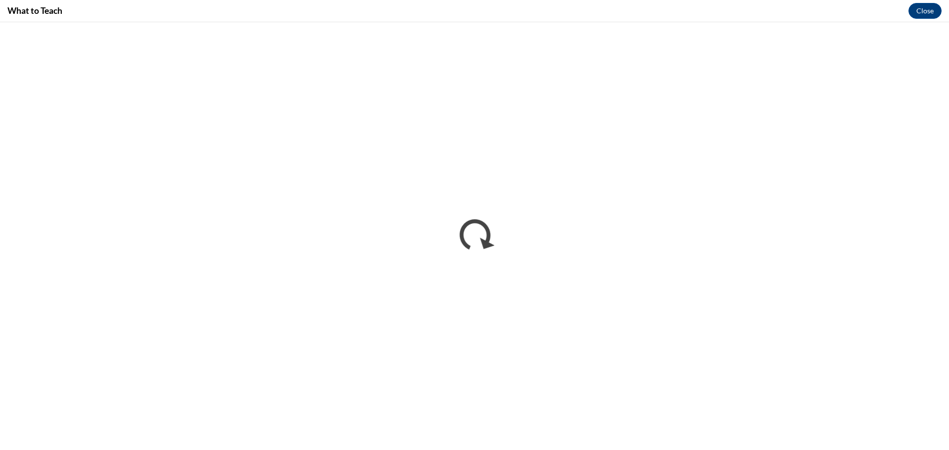
scroll to position [0, 0]
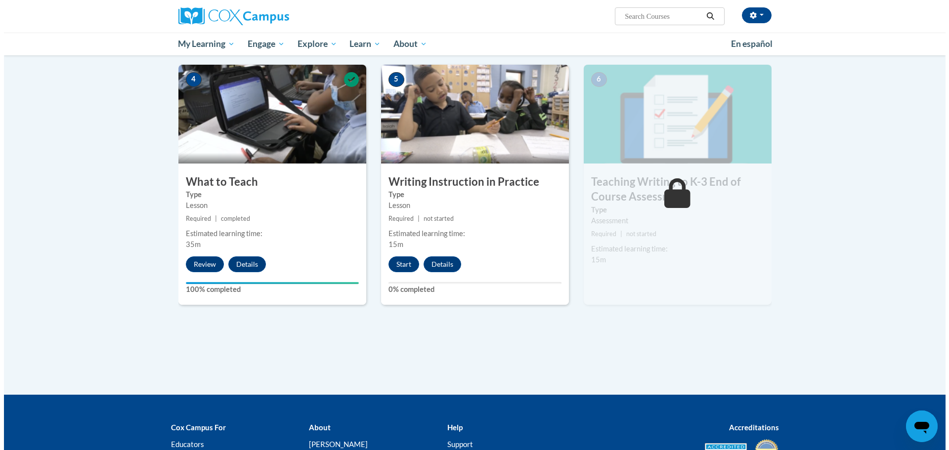
scroll to position [451, 0]
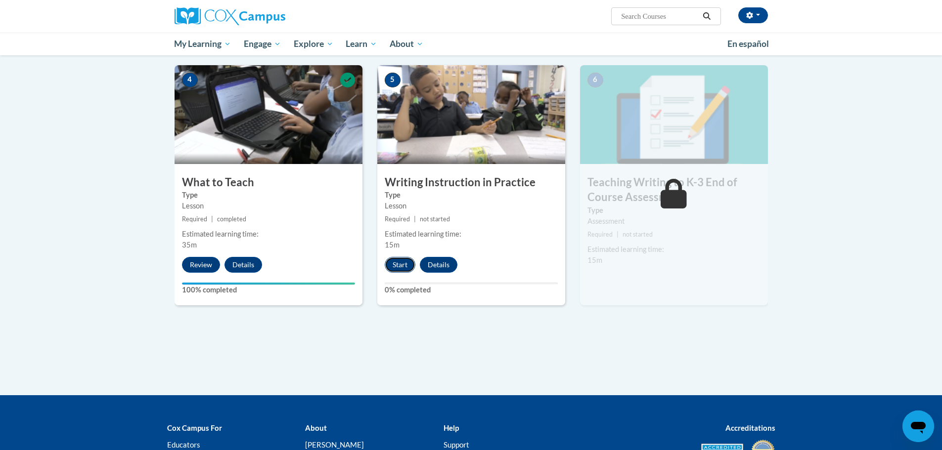
click at [408, 269] on button "Start" at bounding box center [400, 265] width 31 height 16
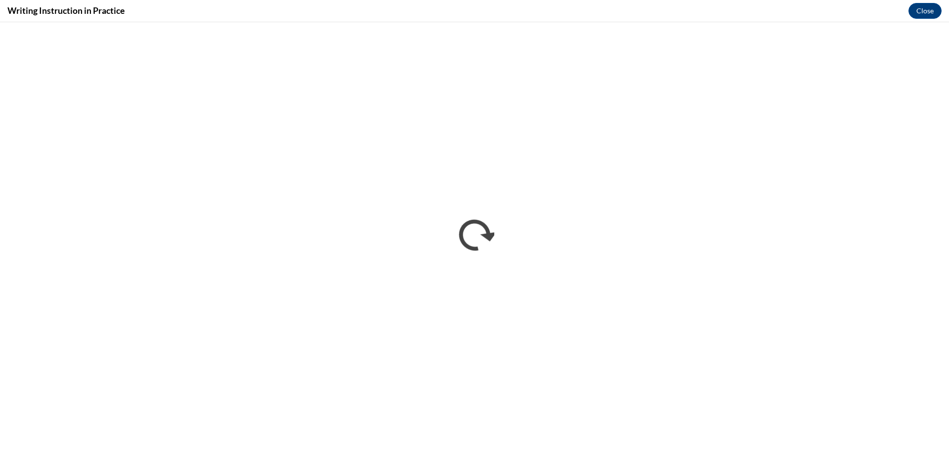
scroll to position [0, 0]
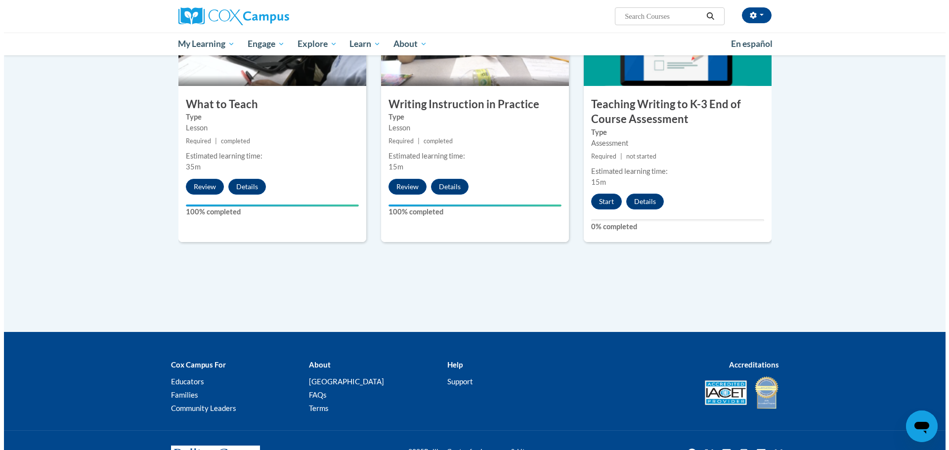
scroll to position [574, 0]
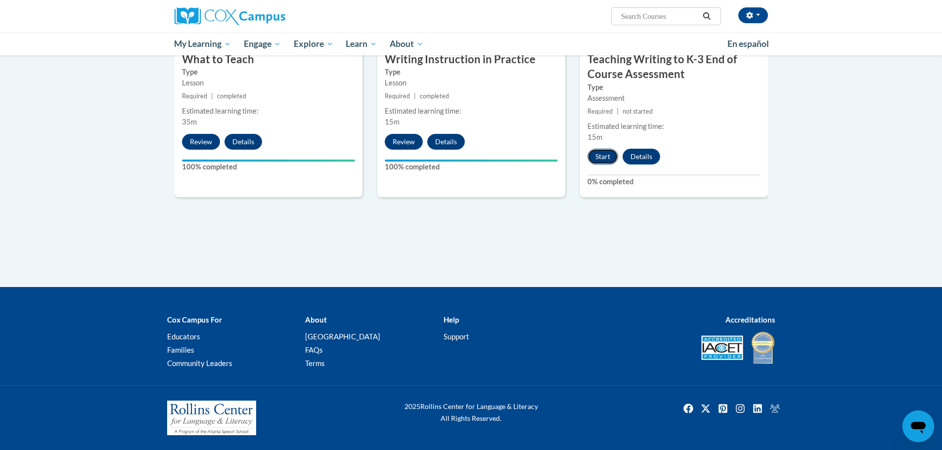
click at [600, 155] on button "Start" at bounding box center [602, 157] width 31 height 16
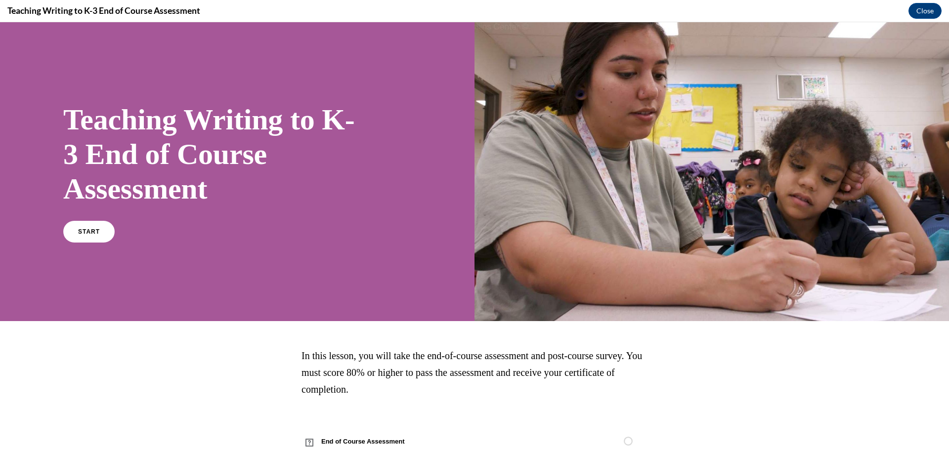
scroll to position [0, 0]
click at [94, 237] on link "START" at bounding box center [89, 231] width 54 height 23
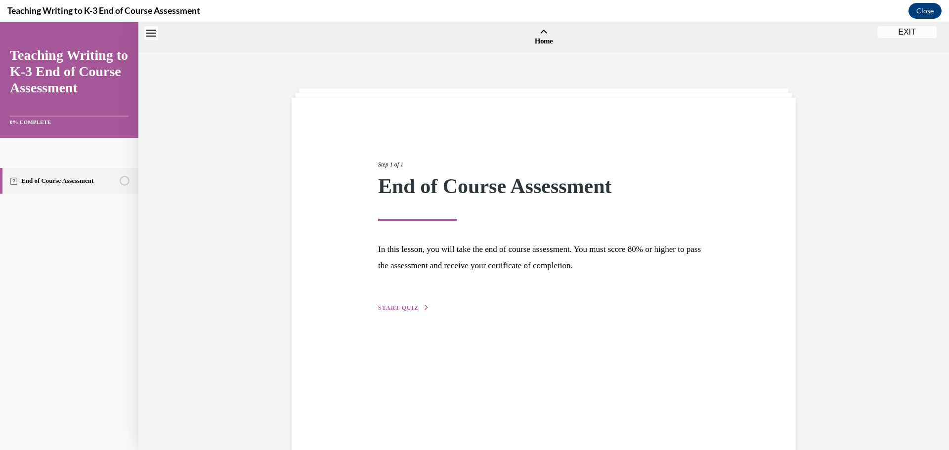
scroll to position [31, 0]
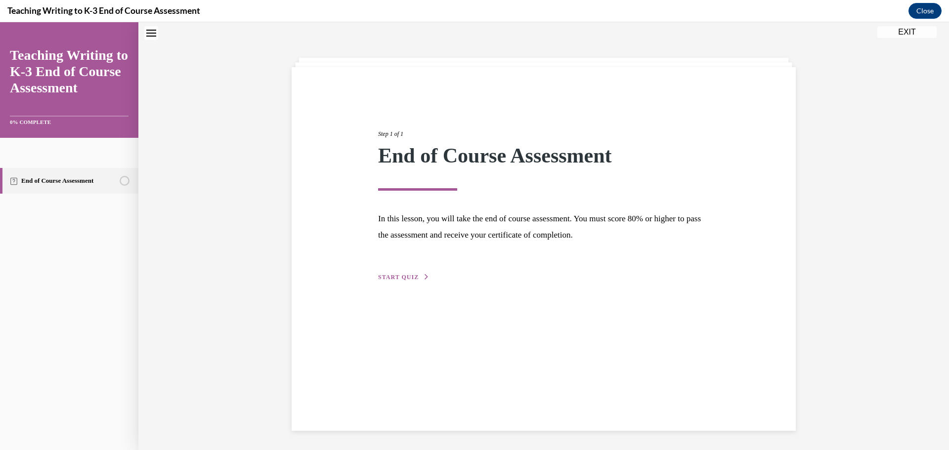
click at [379, 274] on span "START QUIZ" at bounding box center [398, 277] width 41 height 7
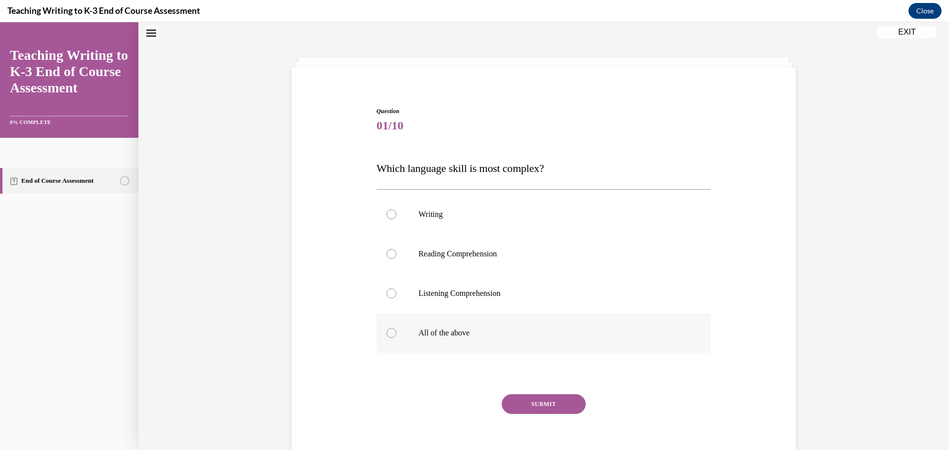
click at [402, 325] on label "All of the above" at bounding box center [544, 333] width 335 height 40
click at [396, 328] on input "All of the above" at bounding box center [392, 333] width 10 height 10
radio input "true"
click at [546, 400] on button "SUBMIT" at bounding box center [544, 404] width 84 height 20
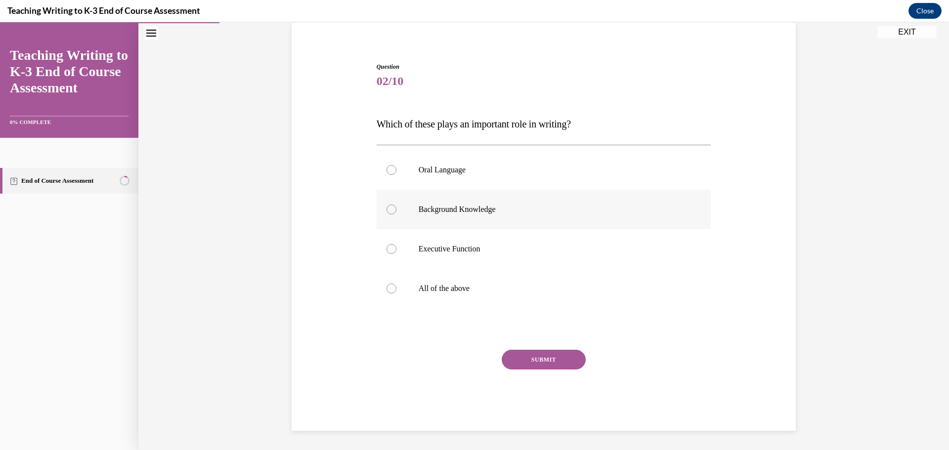
scroll to position [75, 0]
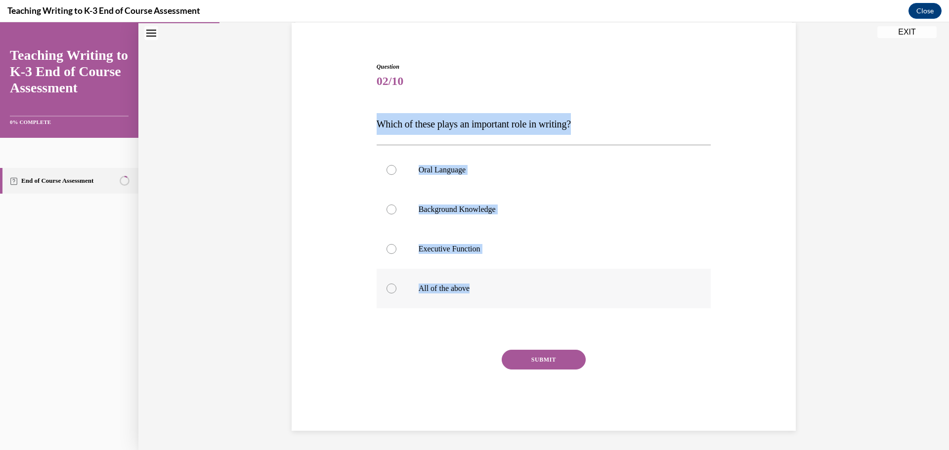
drag, startPoint x: 371, startPoint y: 124, endPoint x: 475, endPoint y: 302, distance: 206.7
click at [475, 302] on div "Question 02/10 Which of these plays an important role in writing? Oral Language…" at bounding box center [544, 239] width 340 height 384
copy div "Which of these plays an important role in writing? Oral Language Background Kno…"
click at [400, 297] on label "All of the above" at bounding box center [544, 289] width 335 height 40
click at [396, 294] on input "All of the above" at bounding box center [392, 289] width 10 height 10
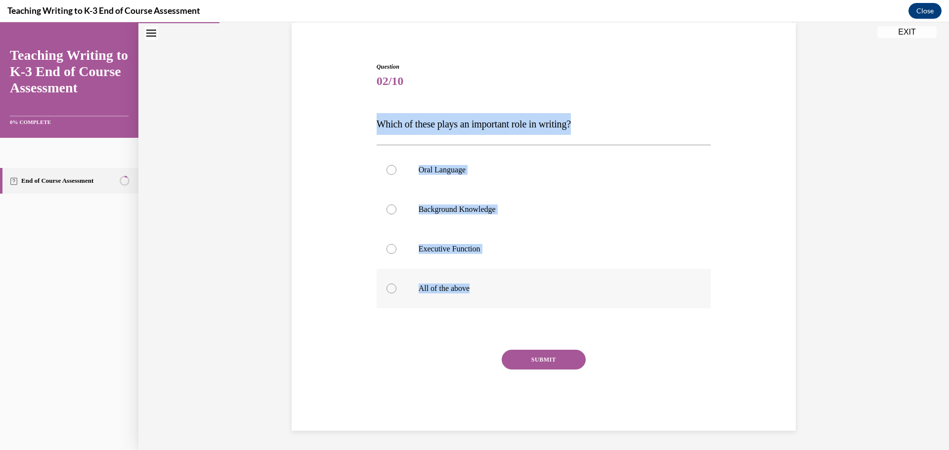
radio input "true"
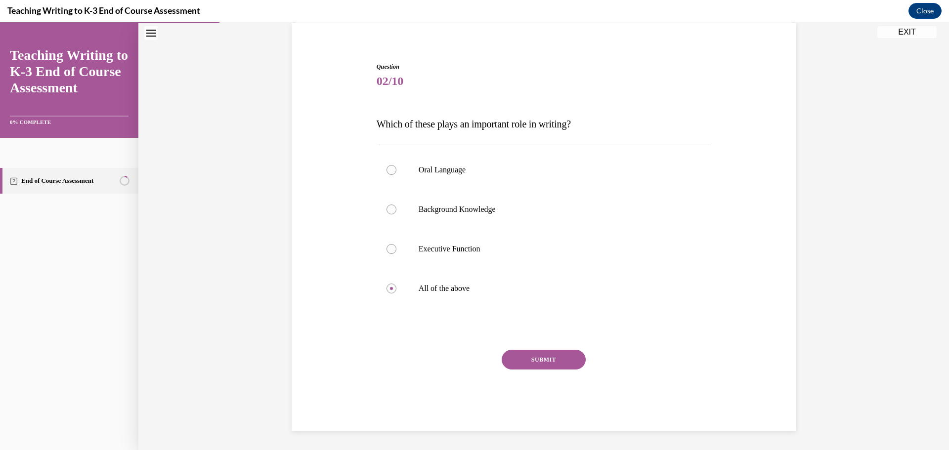
click at [552, 353] on button "SUBMIT" at bounding box center [544, 360] width 84 height 20
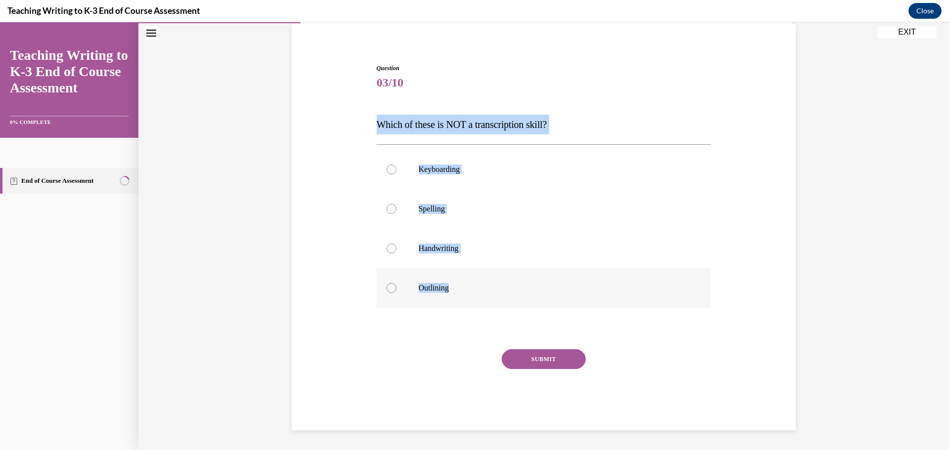
drag, startPoint x: 353, startPoint y: 121, endPoint x: 452, endPoint y: 286, distance: 192.2
click at [452, 286] on div "Question 03/10 Which of these is NOT a transcription skill? Keyboarding Spellin…" at bounding box center [543, 232] width 509 height 396
copy div "Which of these is NOT a transcription skill? Keyboarding Spelling Handwriting O…"
click at [402, 294] on label "Outlining" at bounding box center [544, 288] width 335 height 40
click at [396, 293] on input "Outlining" at bounding box center [392, 288] width 10 height 10
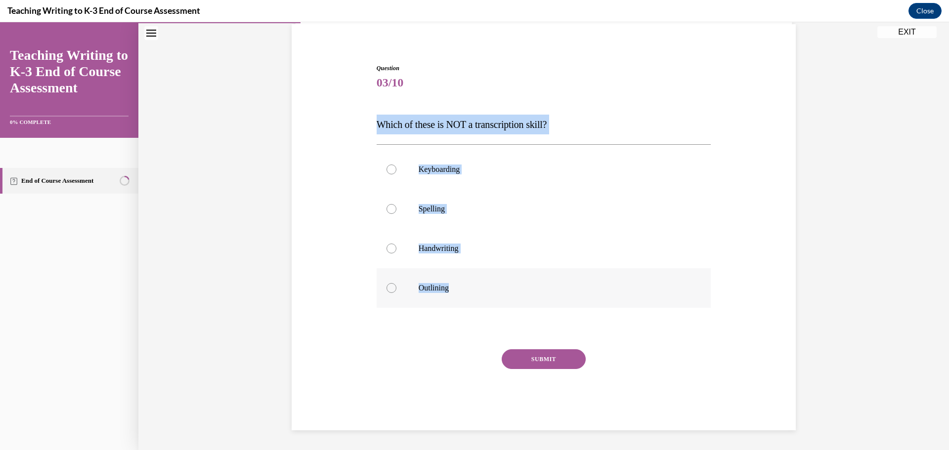
radio input "true"
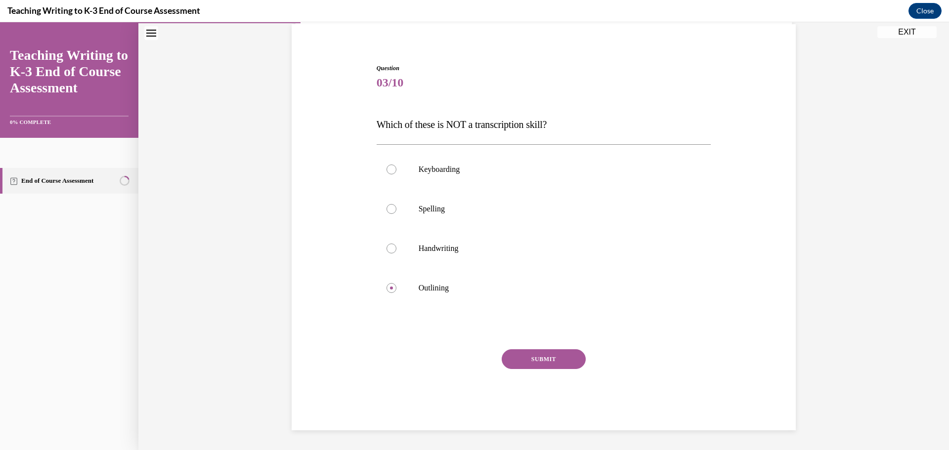
click at [556, 354] on button "SUBMIT" at bounding box center [544, 359] width 84 height 20
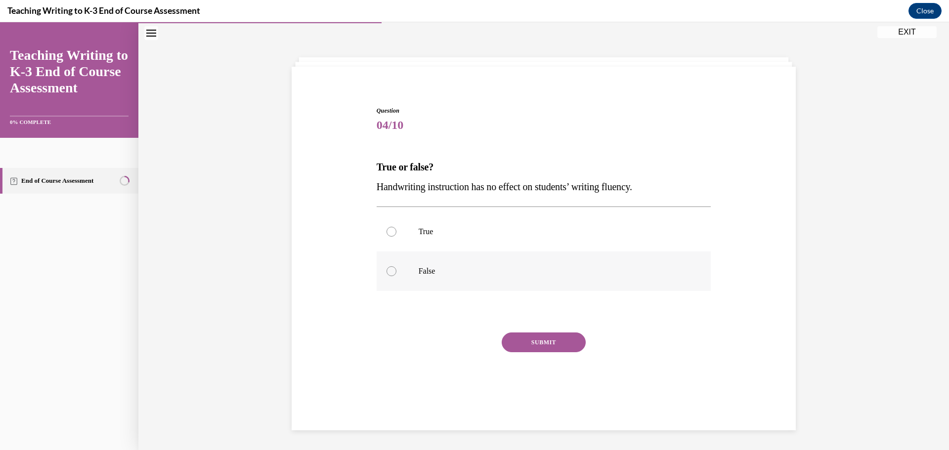
click at [423, 276] on label "False" at bounding box center [544, 272] width 335 height 40
click at [396, 276] on input "False" at bounding box center [392, 271] width 10 height 10
radio input "true"
click at [541, 341] on button "SUBMIT" at bounding box center [544, 343] width 84 height 20
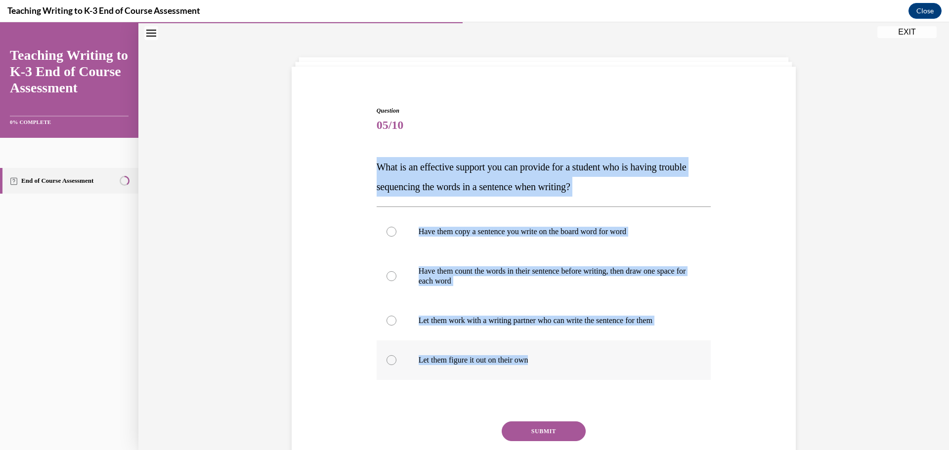
drag, startPoint x: 366, startPoint y: 157, endPoint x: 540, endPoint y: 371, distance: 275.8
click at [540, 371] on div "Question 05/10 What is an effective support you can provide for a student who i…" at bounding box center [543, 290] width 509 height 426
copy div "What is an effective support you can provide for a student who is having troubl…"
click at [439, 281] on p "Have them count the words in their sentence before writing, then draw one space…" at bounding box center [553, 276] width 268 height 20
click at [396, 281] on input "Have them count the words in their sentence before writing, then draw one space…" at bounding box center [392, 276] width 10 height 10
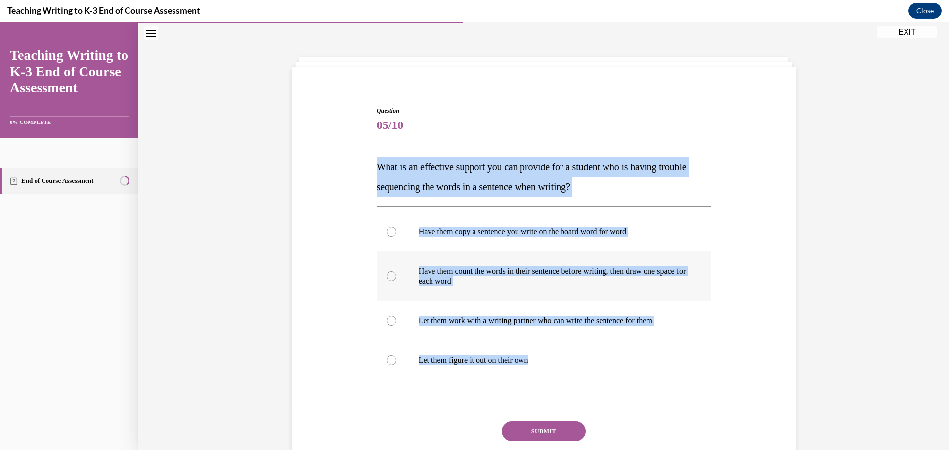
radio input "true"
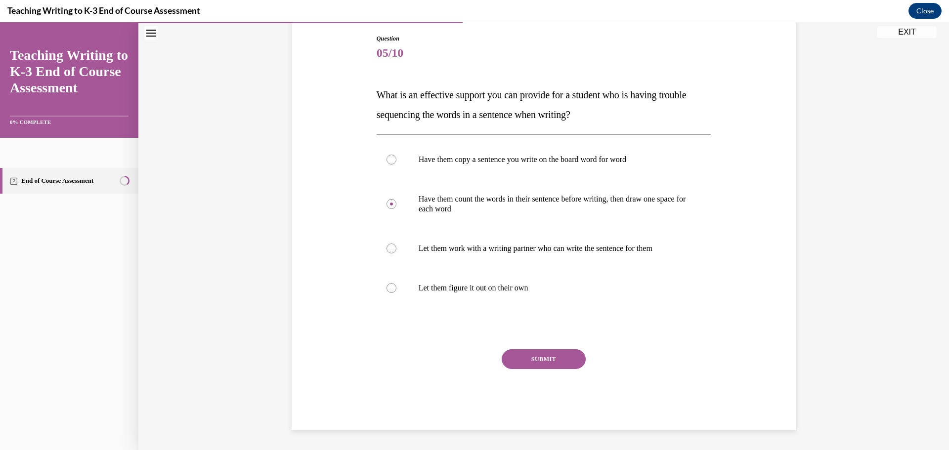
click at [520, 352] on button "SUBMIT" at bounding box center [544, 359] width 84 height 20
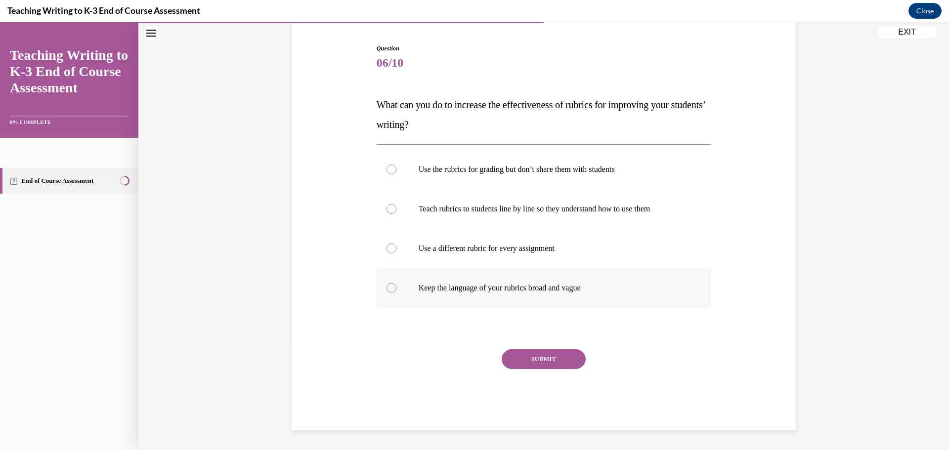
drag, startPoint x: 363, startPoint y: 92, endPoint x: 597, endPoint y: 300, distance: 313.4
click at [597, 300] on div "Question 06/10 What can you do to increase the effectiveness of rubrics for imp…" at bounding box center [543, 222] width 509 height 416
copy div "What can you do to increase the effectiveness of rubrics for improving your stu…"
click at [447, 204] on p "Teach rubrics to students line by line so they understand how to use them" at bounding box center [553, 209] width 268 height 10
click at [396, 204] on input "Teach rubrics to students line by line so they understand how to use them" at bounding box center [392, 209] width 10 height 10
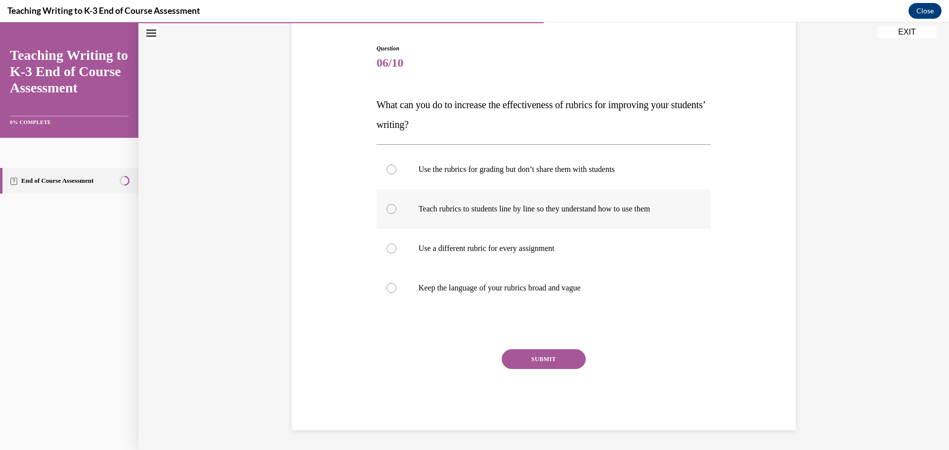
radio input "true"
click at [526, 358] on button "SUBMIT" at bounding box center [544, 359] width 84 height 20
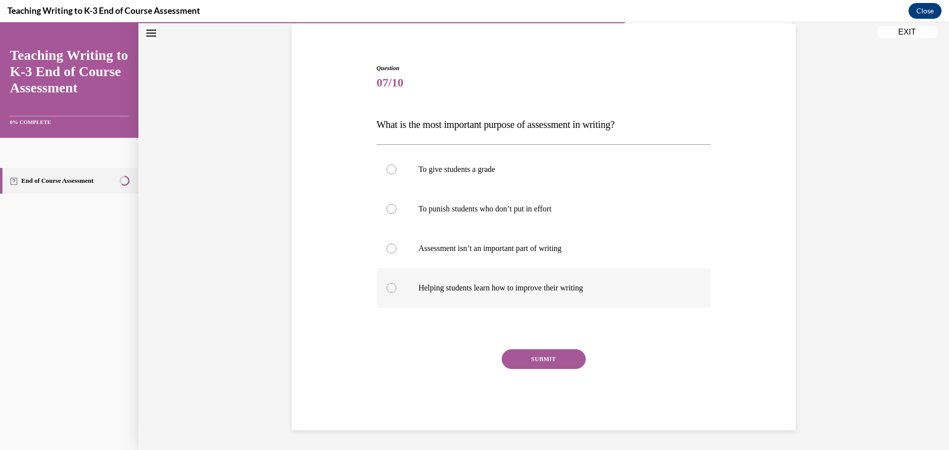
click at [414, 281] on label "Helping students learn how to improve their writing" at bounding box center [544, 288] width 335 height 40
click at [396, 283] on input "Helping students learn how to improve their writing" at bounding box center [392, 288] width 10 height 10
radio input "true"
click at [543, 357] on button "SUBMIT" at bounding box center [544, 359] width 84 height 20
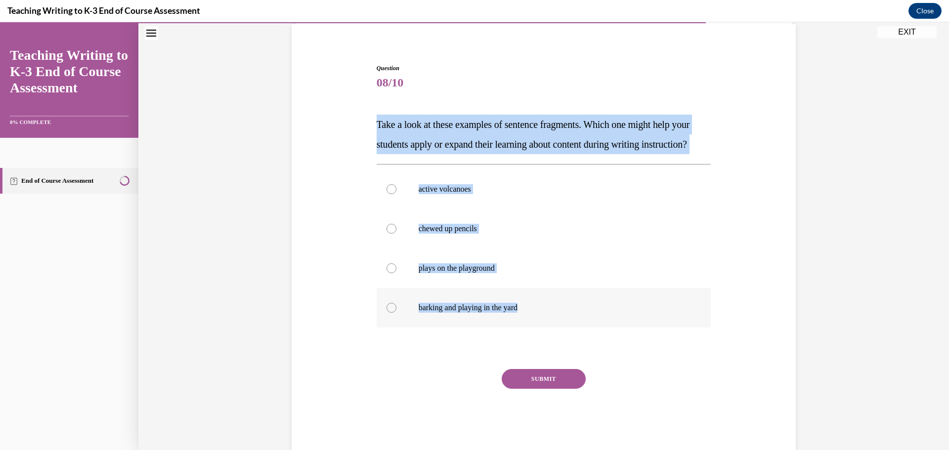
drag, startPoint x: 372, startPoint y: 123, endPoint x: 552, endPoint y: 329, distance: 273.5
click at [552, 329] on div "Question 08/10 Take a look at these examples of sentence fragments. Which one m…" at bounding box center [544, 249] width 340 height 401
copy div "Take a look at these examples of sentence fragments. Which one might help your …"
click at [442, 209] on label "active volcanoes" at bounding box center [544, 190] width 335 height 40
click at [396, 194] on input "active volcanoes" at bounding box center [392, 189] width 10 height 10
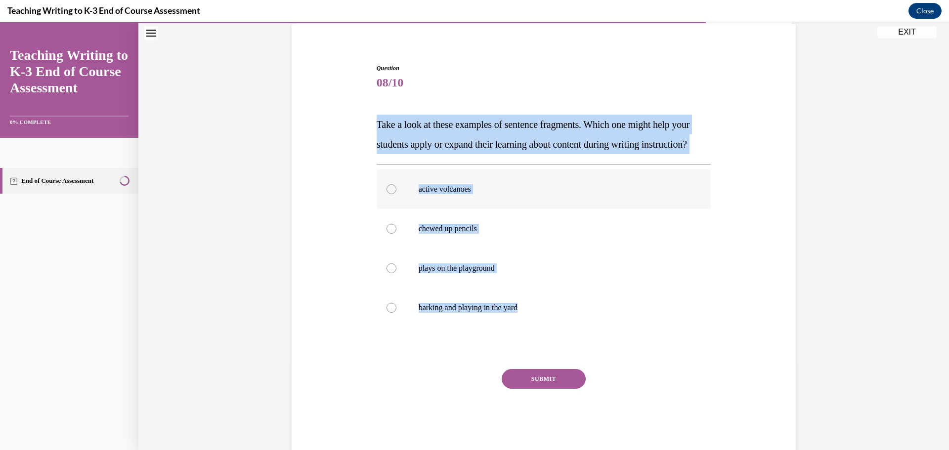
radio input "true"
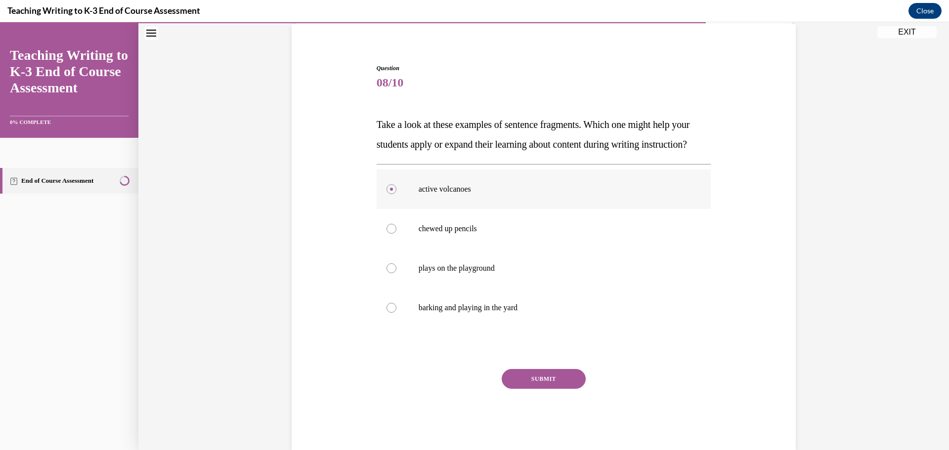
scroll to position [113, 0]
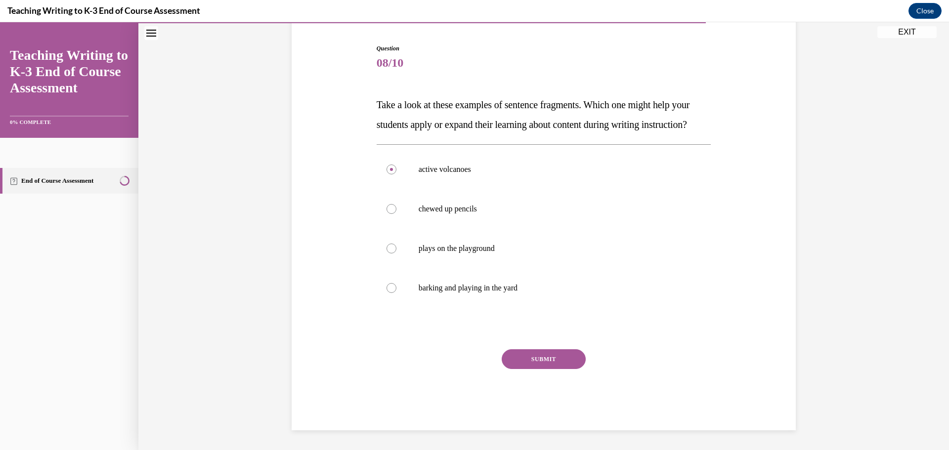
click at [557, 362] on button "SUBMIT" at bounding box center [544, 359] width 84 height 20
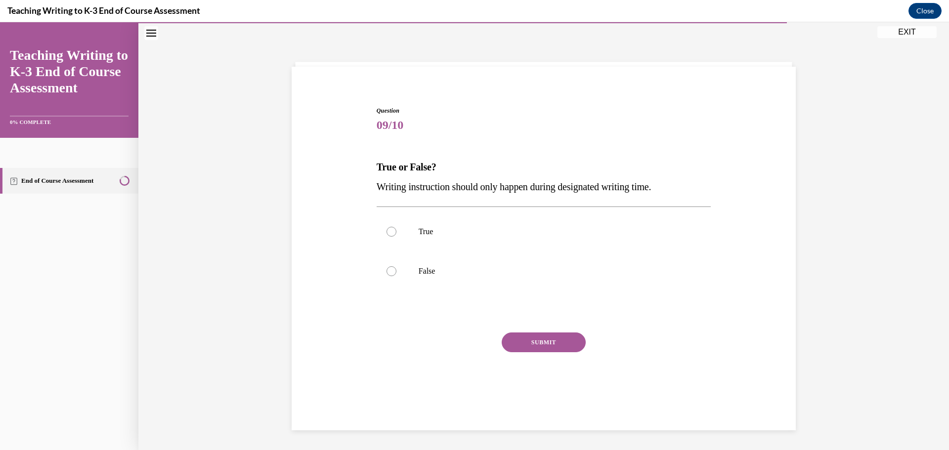
scroll to position [31, 0]
click at [398, 270] on label "False" at bounding box center [544, 272] width 335 height 40
click at [396, 270] on input "False" at bounding box center [392, 271] width 10 height 10
radio input "true"
click at [568, 343] on button "SUBMIT" at bounding box center [544, 343] width 84 height 20
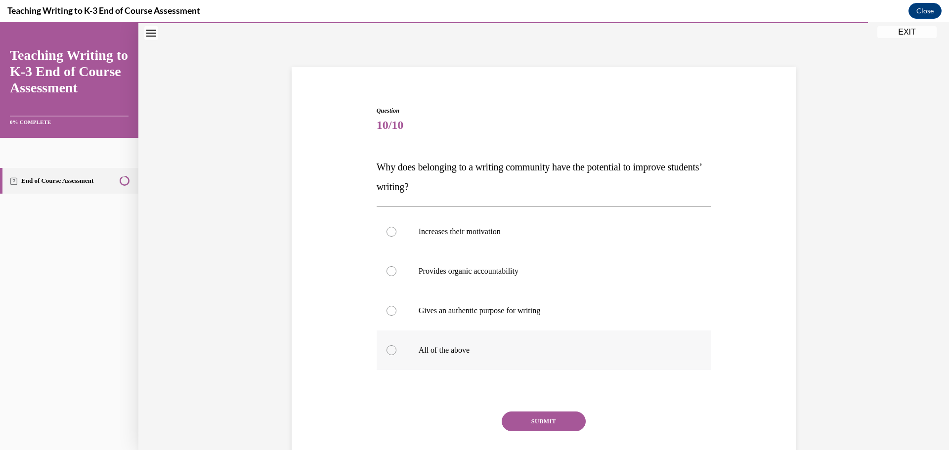
click at [434, 357] on label "All of the above" at bounding box center [544, 351] width 335 height 40
click at [396, 355] on input "All of the above" at bounding box center [392, 350] width 10 height 10
radio input "true"
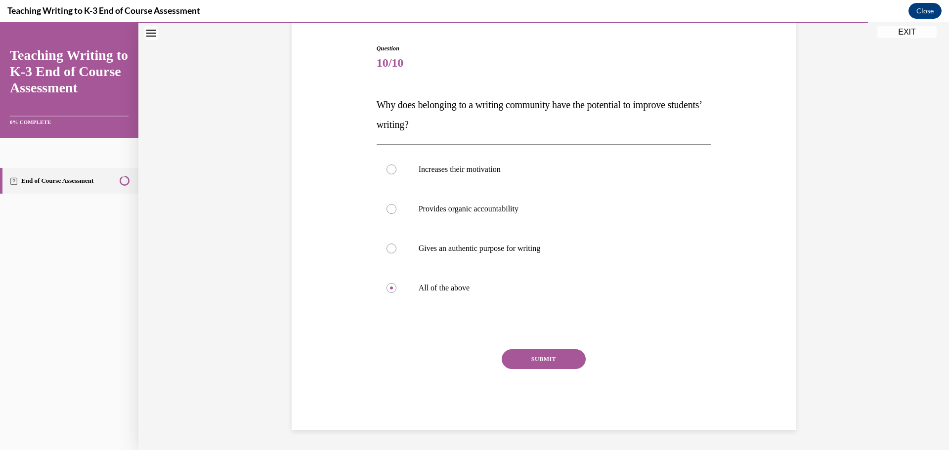
click at [511, 367] on button "SUBMIT" at bounding box center [544, 359] width 84 height 20
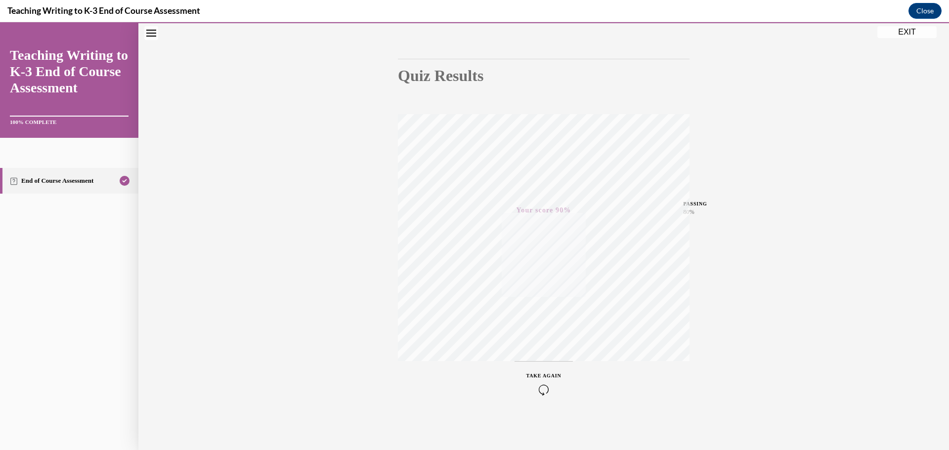
click at [903, 33] on button "EXIT" at bounding box center [906, 32] width 59 height 12
